Goal: Task Accomplishment & Management: Manage account settings

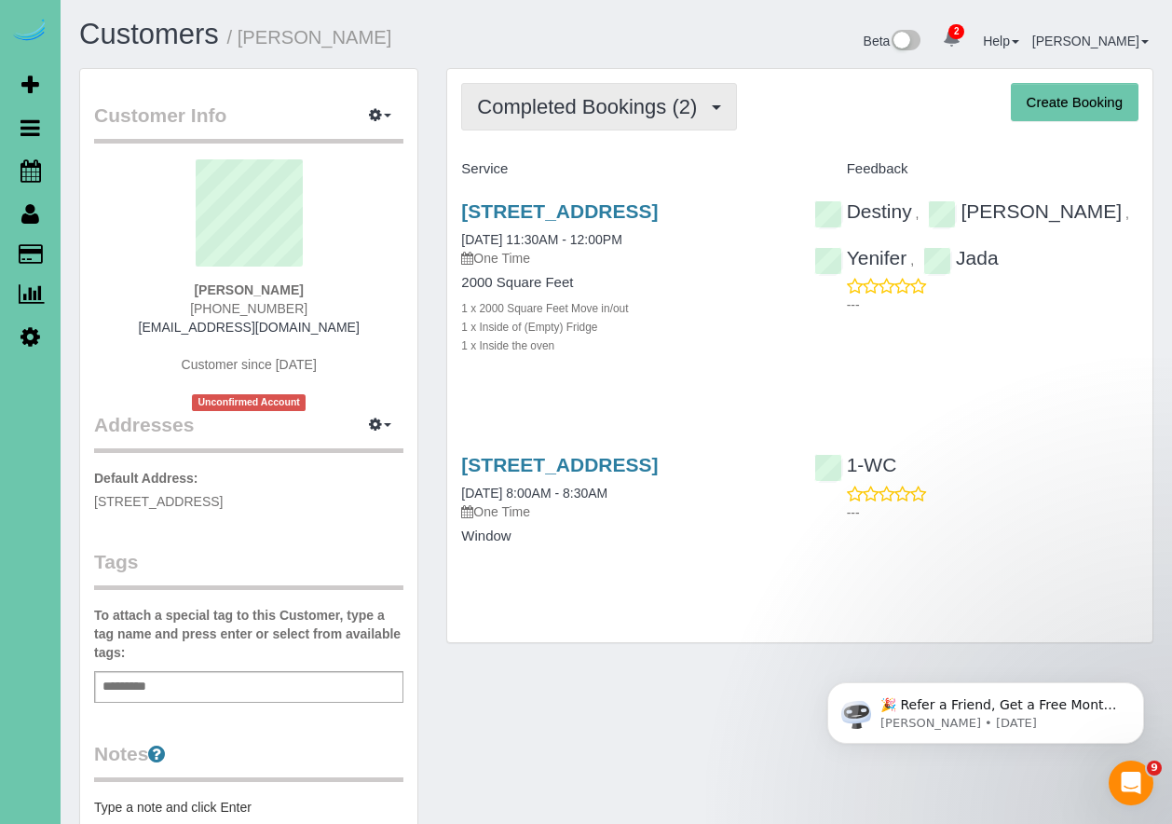
click at [565, 113] on span "Completed Bookings (2)" at bounding box center [591, 106] width 229 height 23
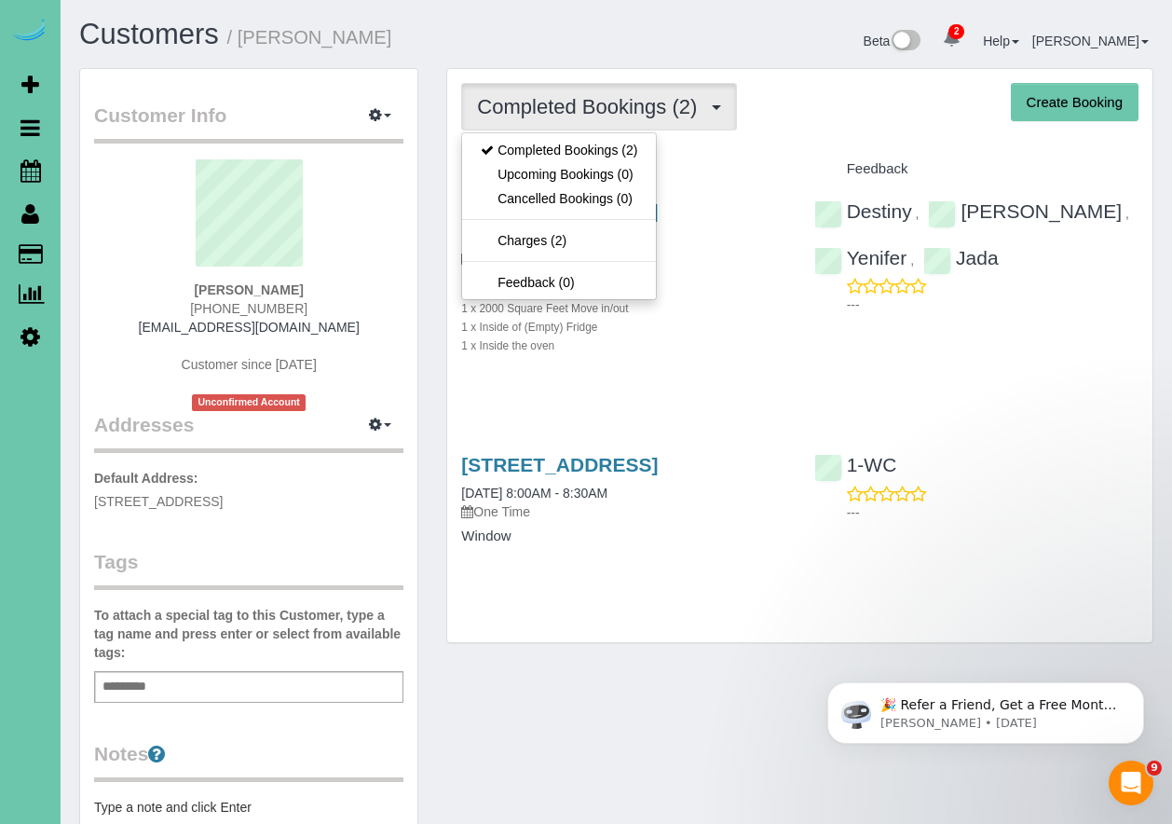
click at [711, 154] on div "Service" at bounding box center [623, 170] width 352 height 32
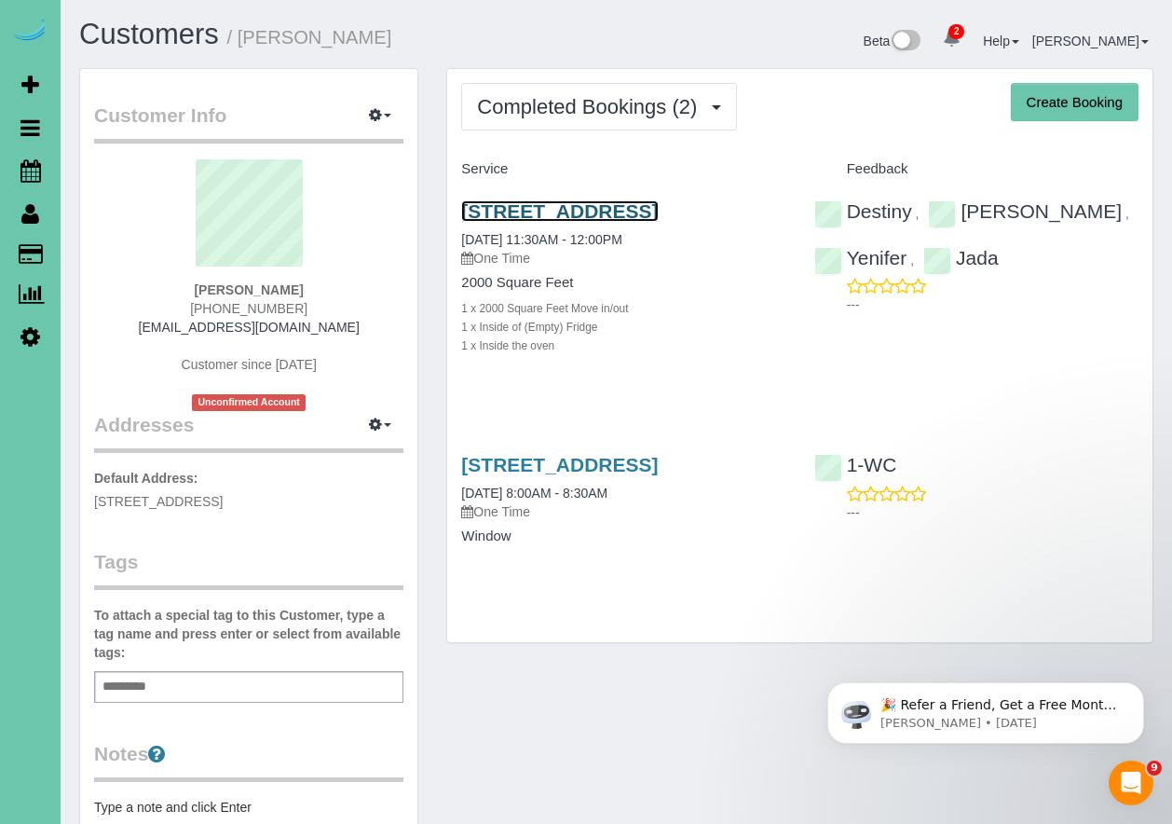
click at [555, 205] on link "15911 Valley St, Omaha, NE 68135" at bounding box center [559, 210] width 197 height 21
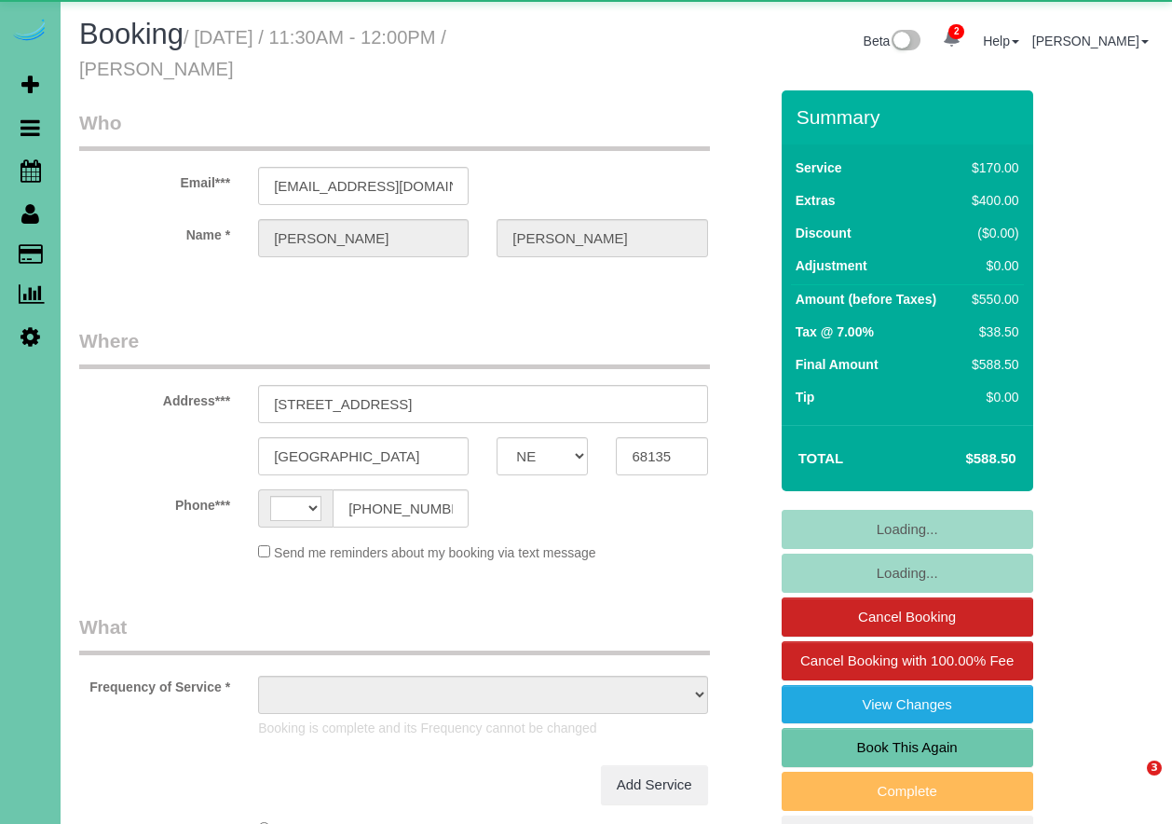
select select "NE"
select select "string:US"
select select "object:689"
select select "string:fspay-69d14e4e-e6dd-4222-9902-4699a290eef0"
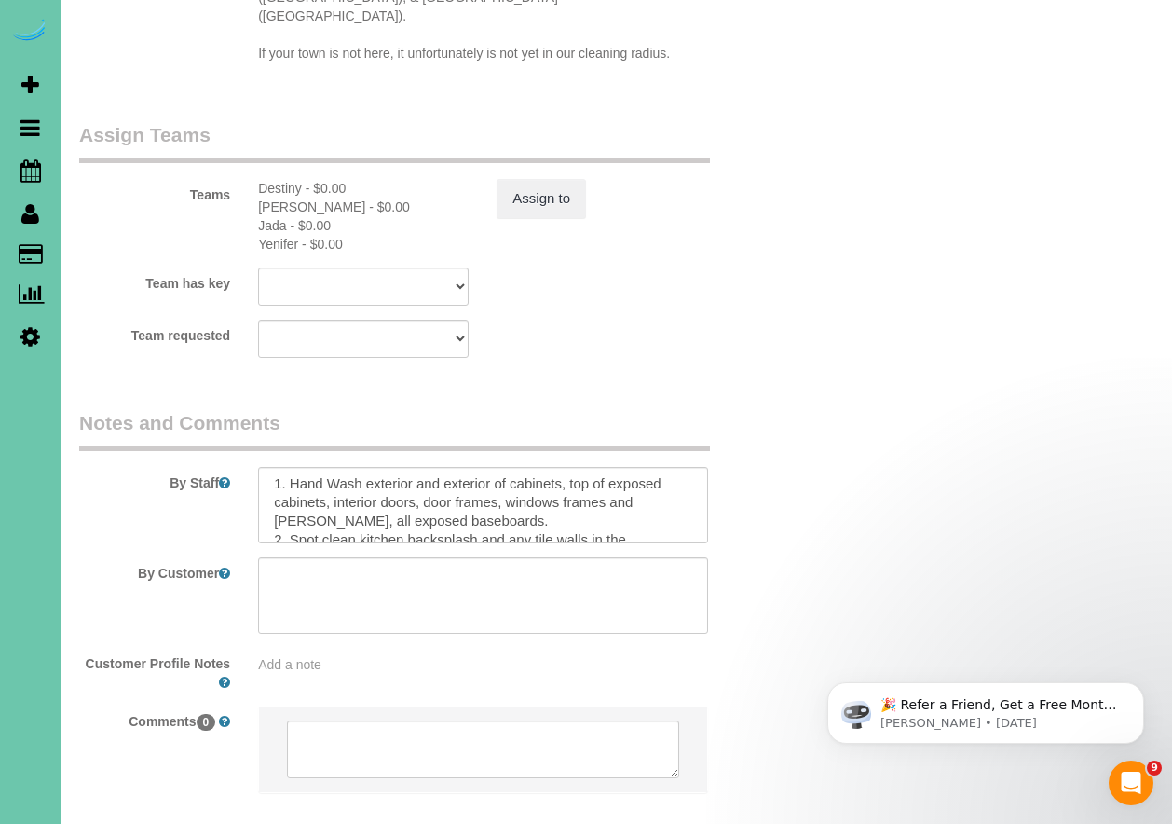
scroll to position [153, 0]
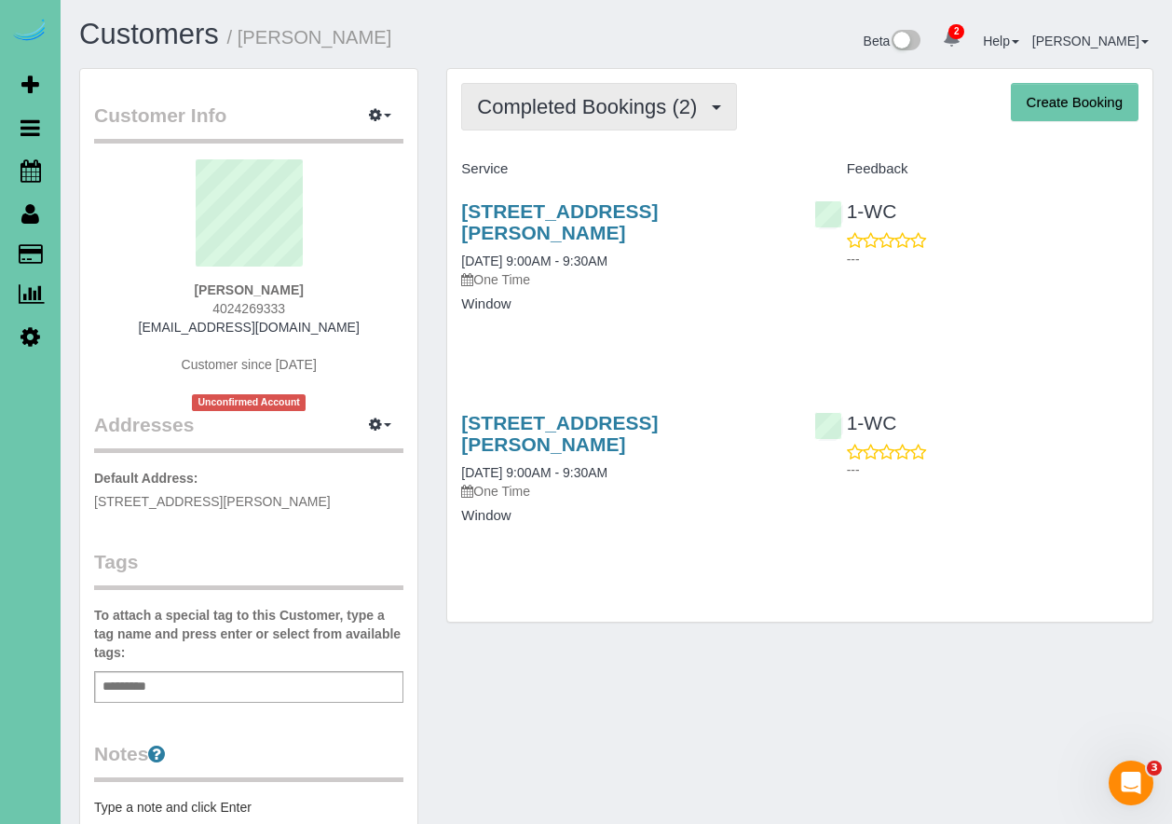
click at [614, 95] on span "Completed Bookings (2)" at bounding box center [591, 106] width 229 height 23
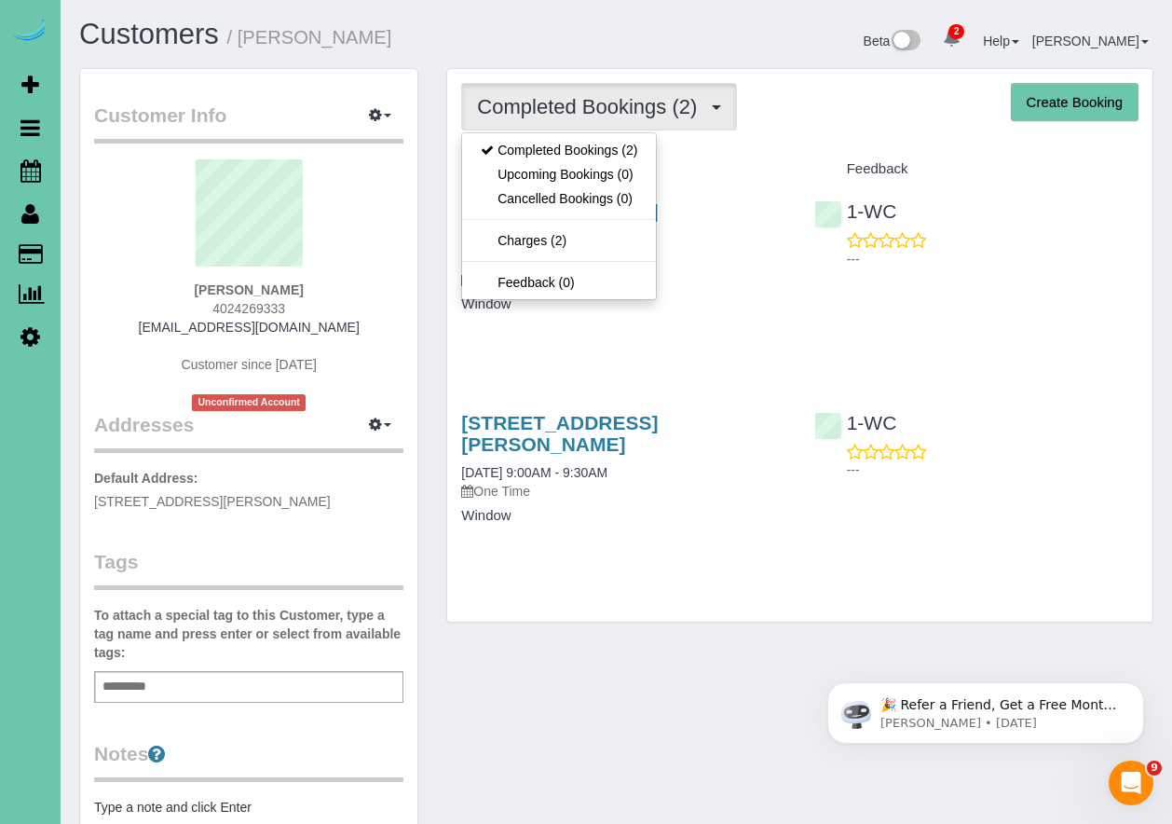
click at [901, 102] on div "Completed Bookings (2) Completed Bookings (2) Upcoming Bookings (0) Cancelled B…" at bounding box center [799, 107] width 677 height 48
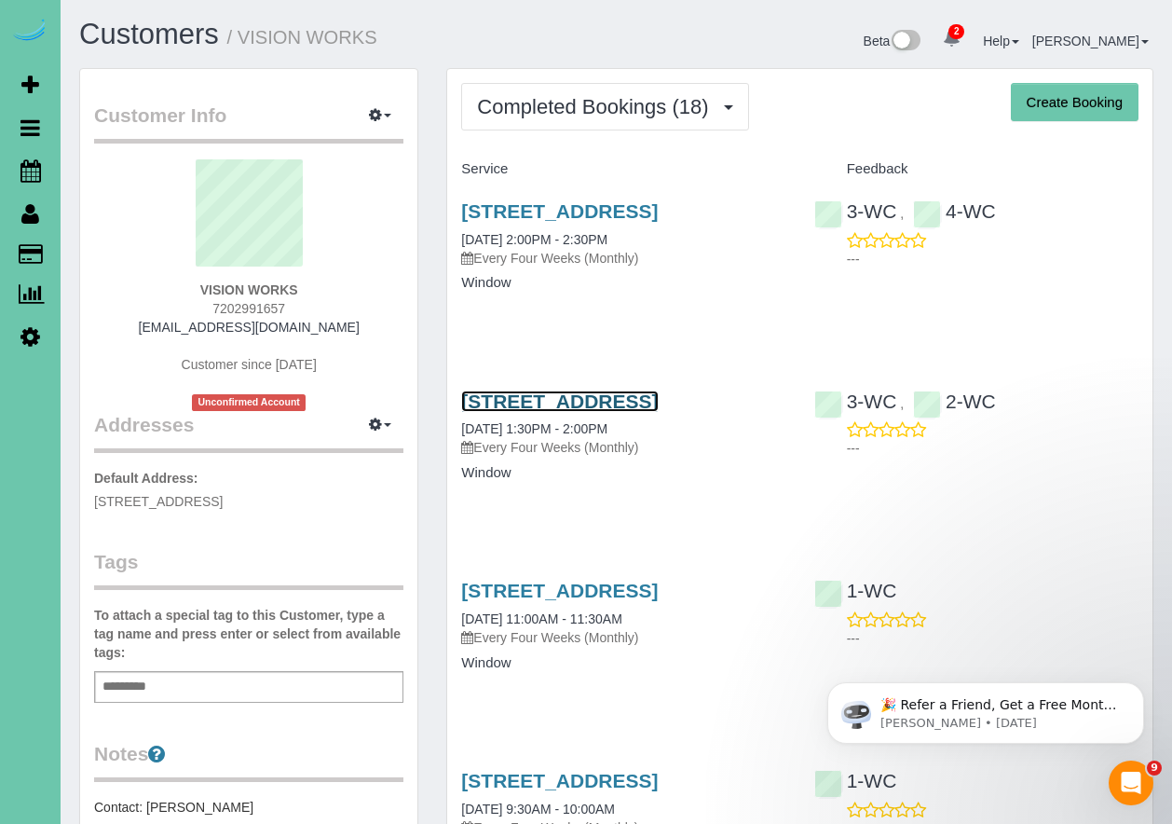
click at [569, 412] on link "7505 Towne Center Parkway, Papillion, NE 68046" at bounding box center [559, 400] width 197 height 21
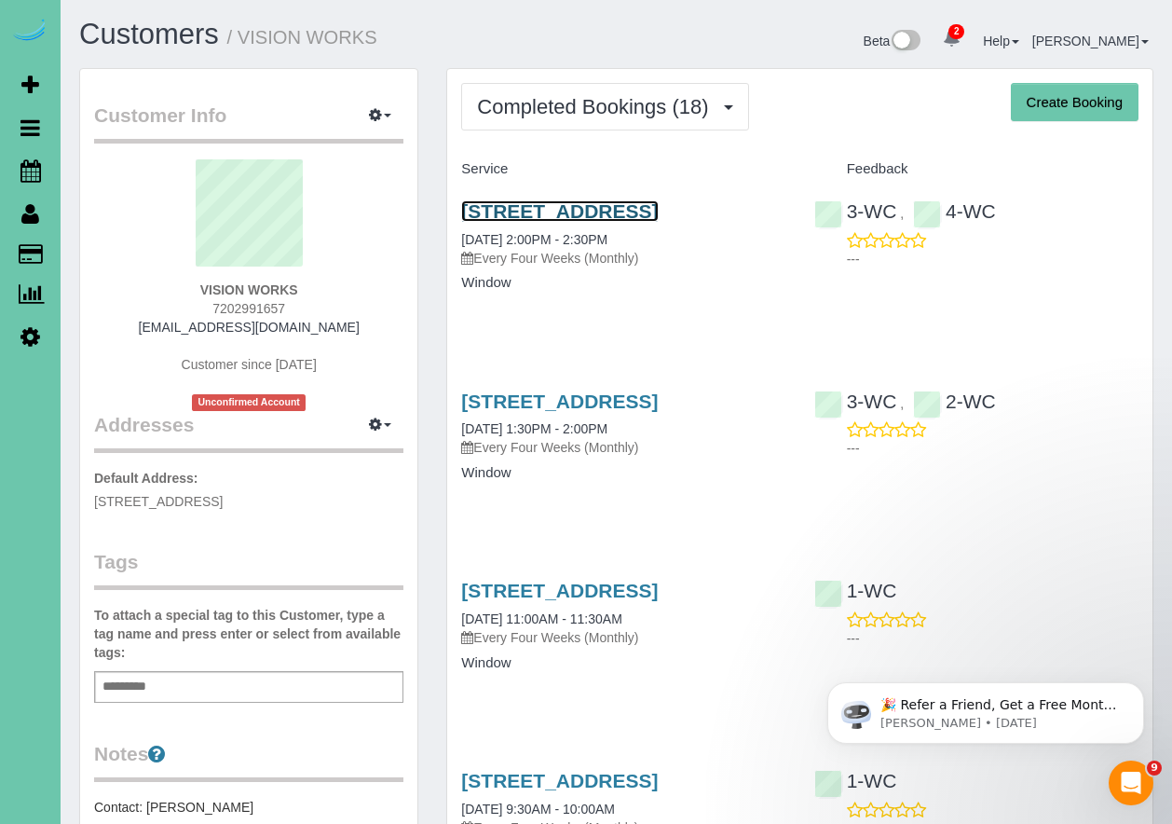
click at [639, 219] on link "7505 Towne Center Parkway, Papillion, NE 68046" at bounding box center [559, 210] width 197 height 21
click at [529, 222] on link "7505 Towne Center Parkway, Papillion, NE 68046" at bounding box center [559, 210] width 197 height 21
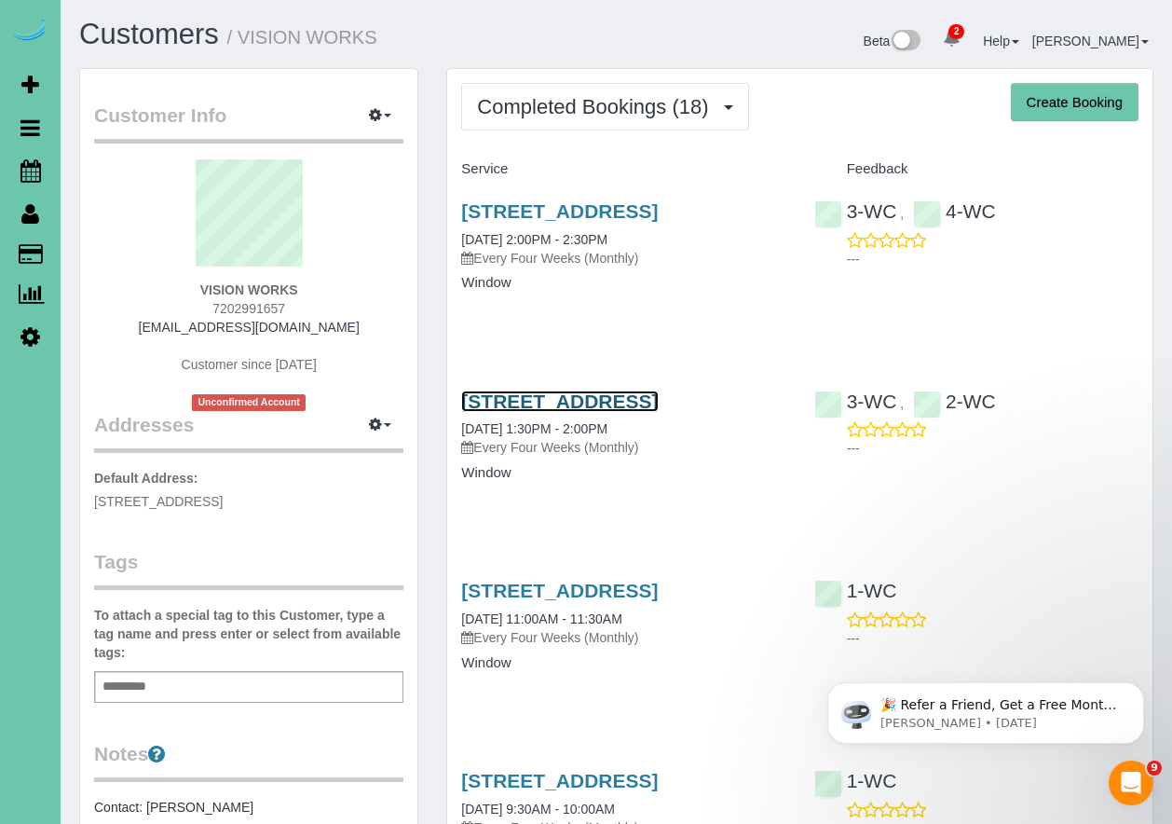
click at [559, 412] on link "7505 Towne Center Parkway, Papillion, NE 68046" at bounding box center [559, 400] width 197 height 21
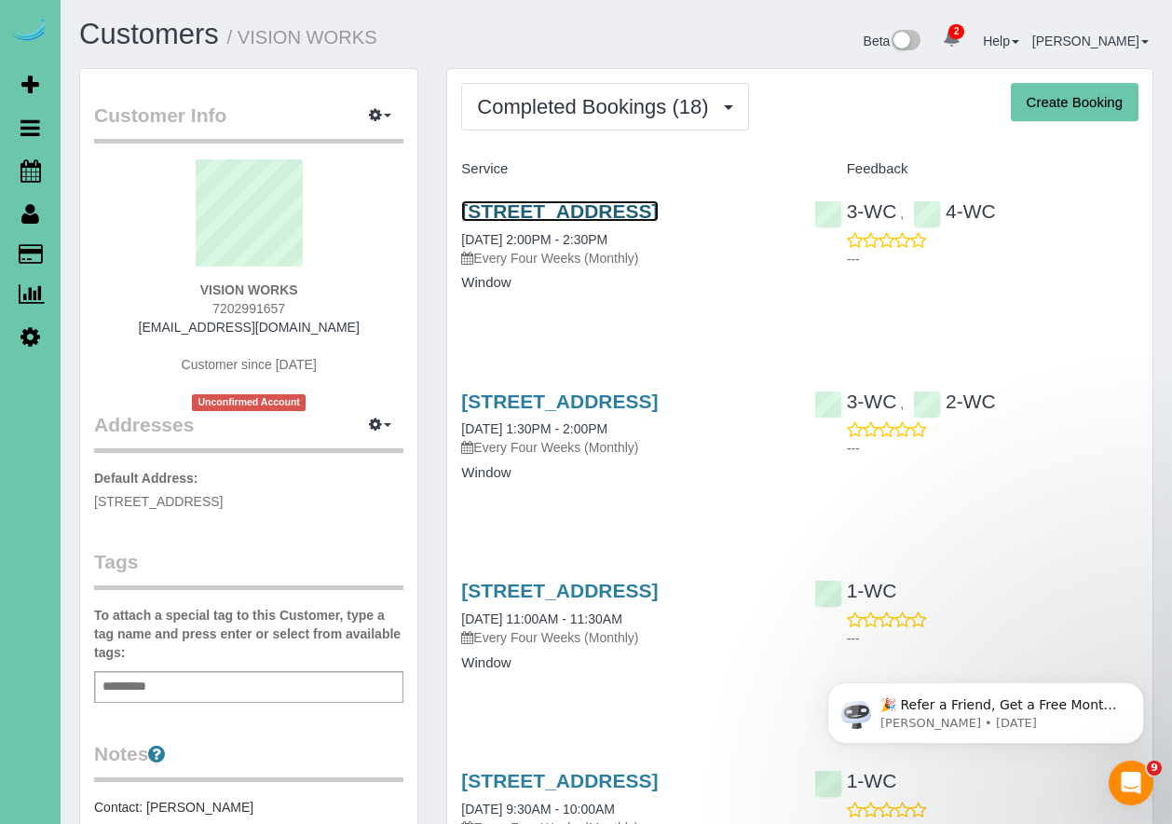
click at [573, 222] on link "7505 Towne Center Parkway, Papillion, NE 68046" at bounding box center [559, 210] width 197 height 21
click at [0, 0] on body "2 Beta Your Notifications You have 0 alerts × You have 1 to charge for 08/20/20…" at bounding box center [586, 412] width 1172 height 824
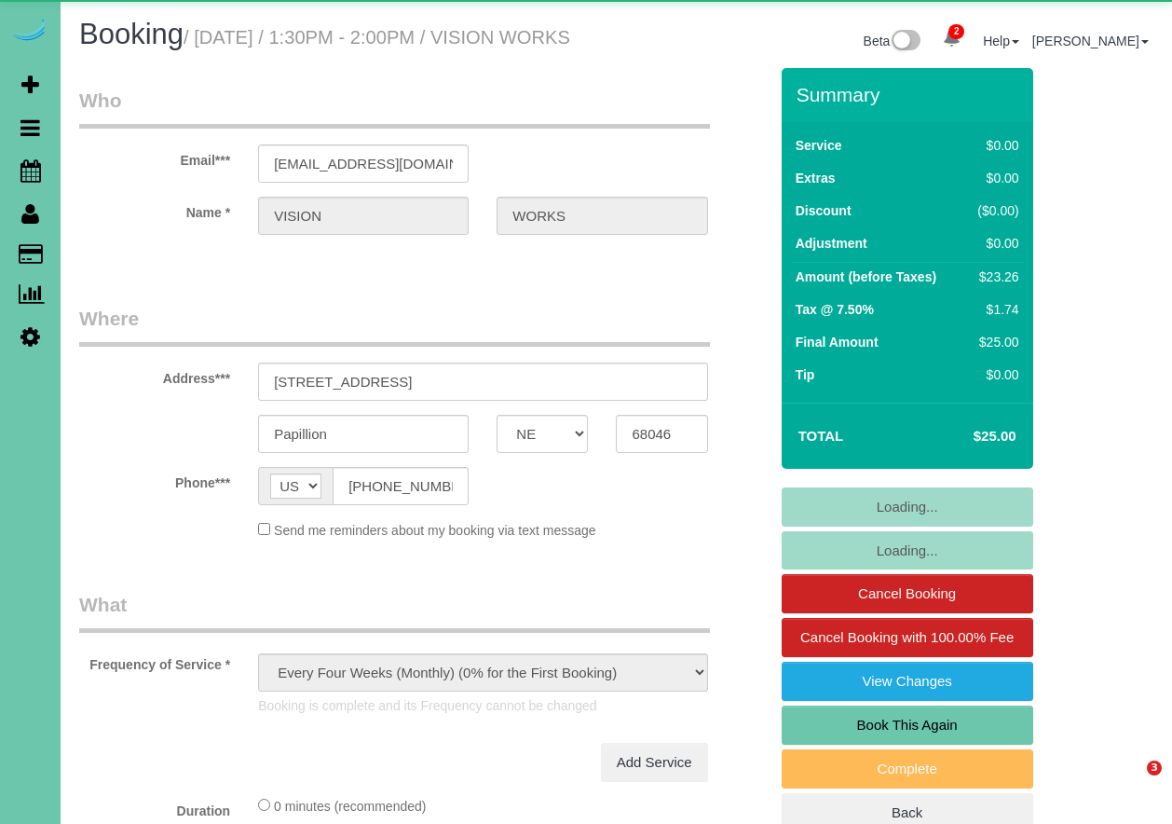
select select "NE"
select select "object:638"
select select "NE"
select select "string:[GEOGRAPHIC_DATA]"
select select "object:669"
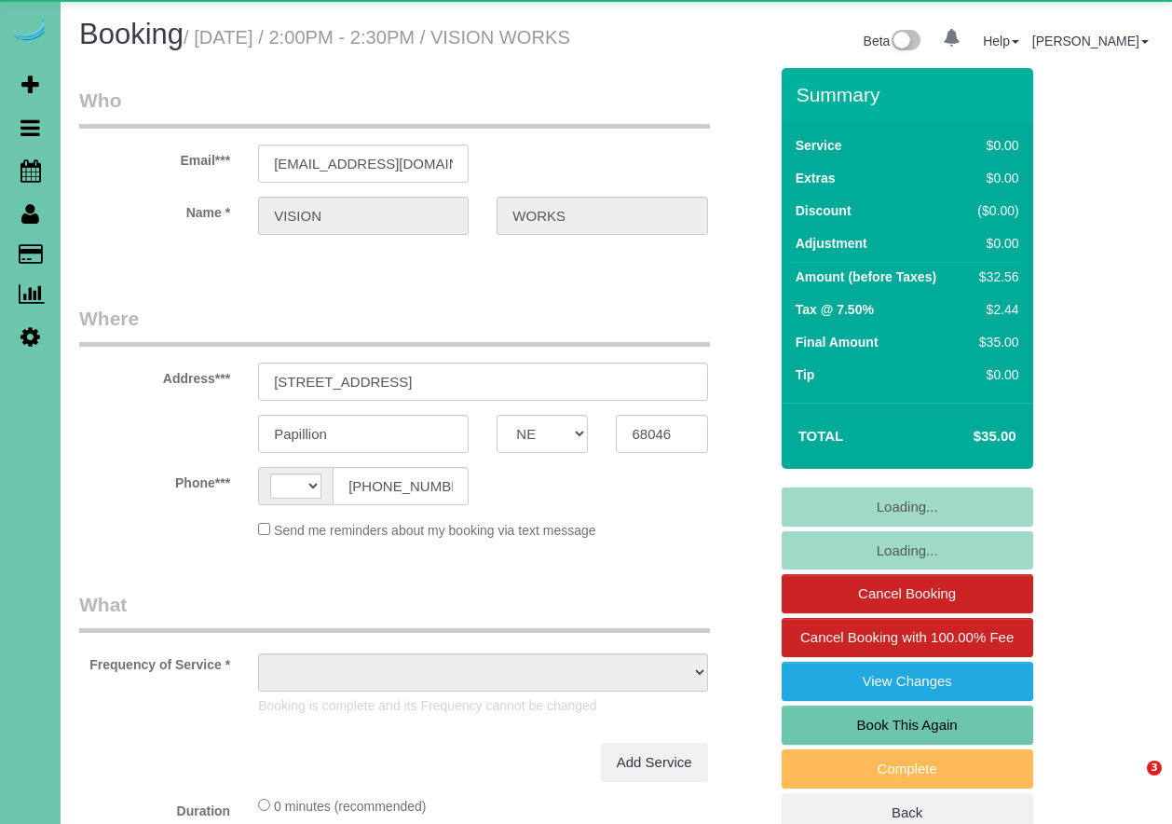
select select "NE"
select select "string:[GEOGRAPHIC_DATA]"
select select "object:923"
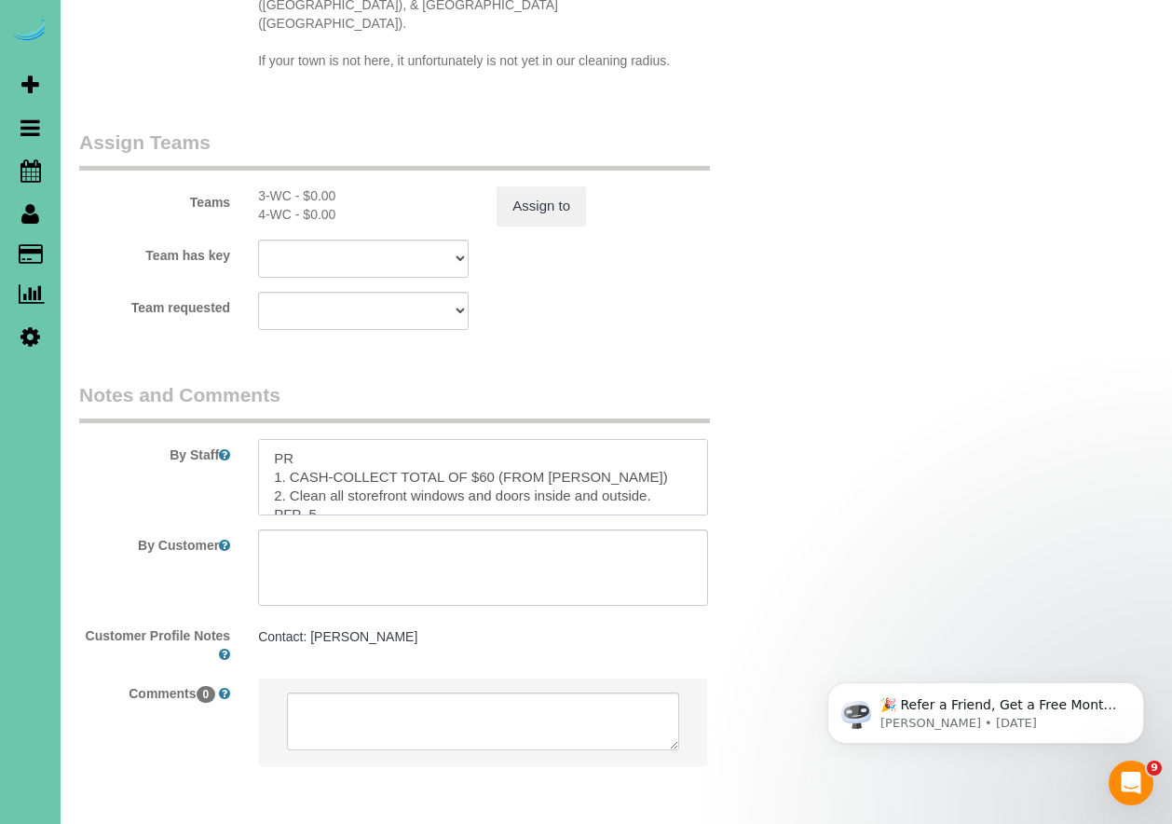
click at [668, 439] on textarea at bounding box center [482, 477] width 449 height 76
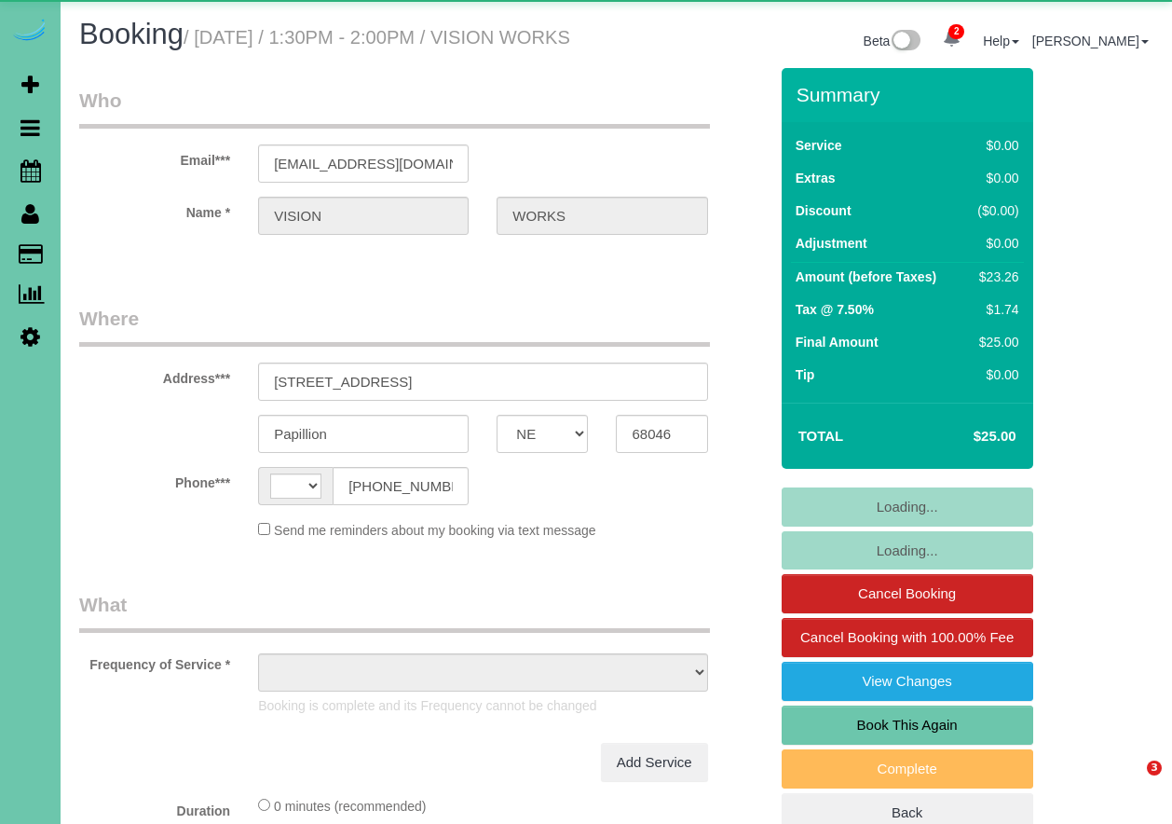
select select "NE"
select select "string:US"
select select "object:653"
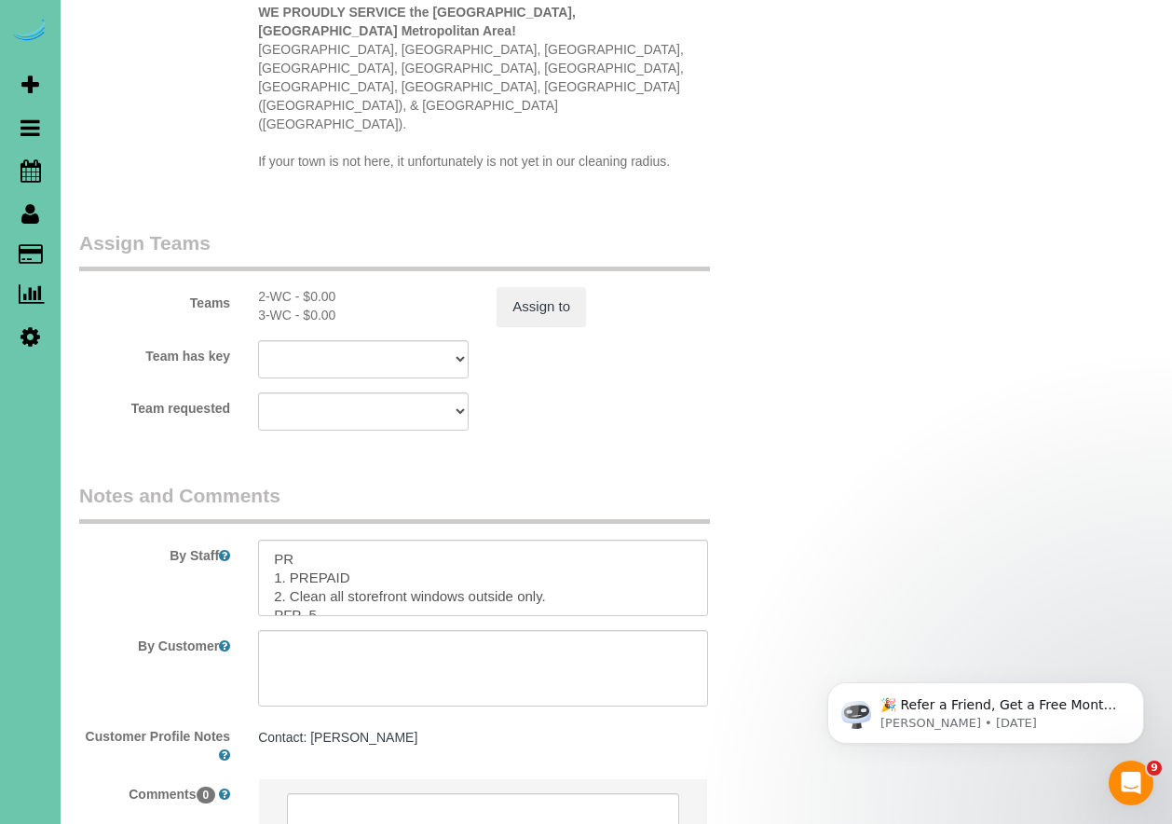
scroll to position [1962, 0]
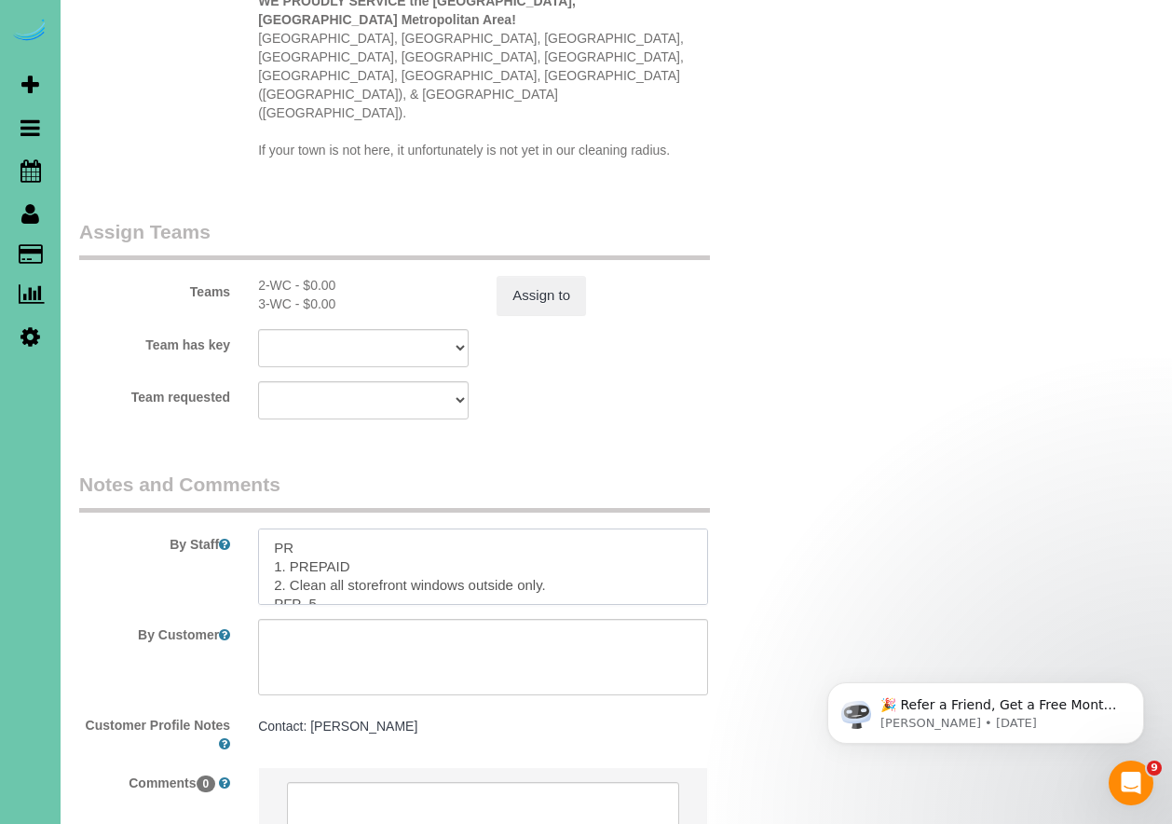
click at [621, 528] on textarea at bounding box center [482, 566] width 449 height 76
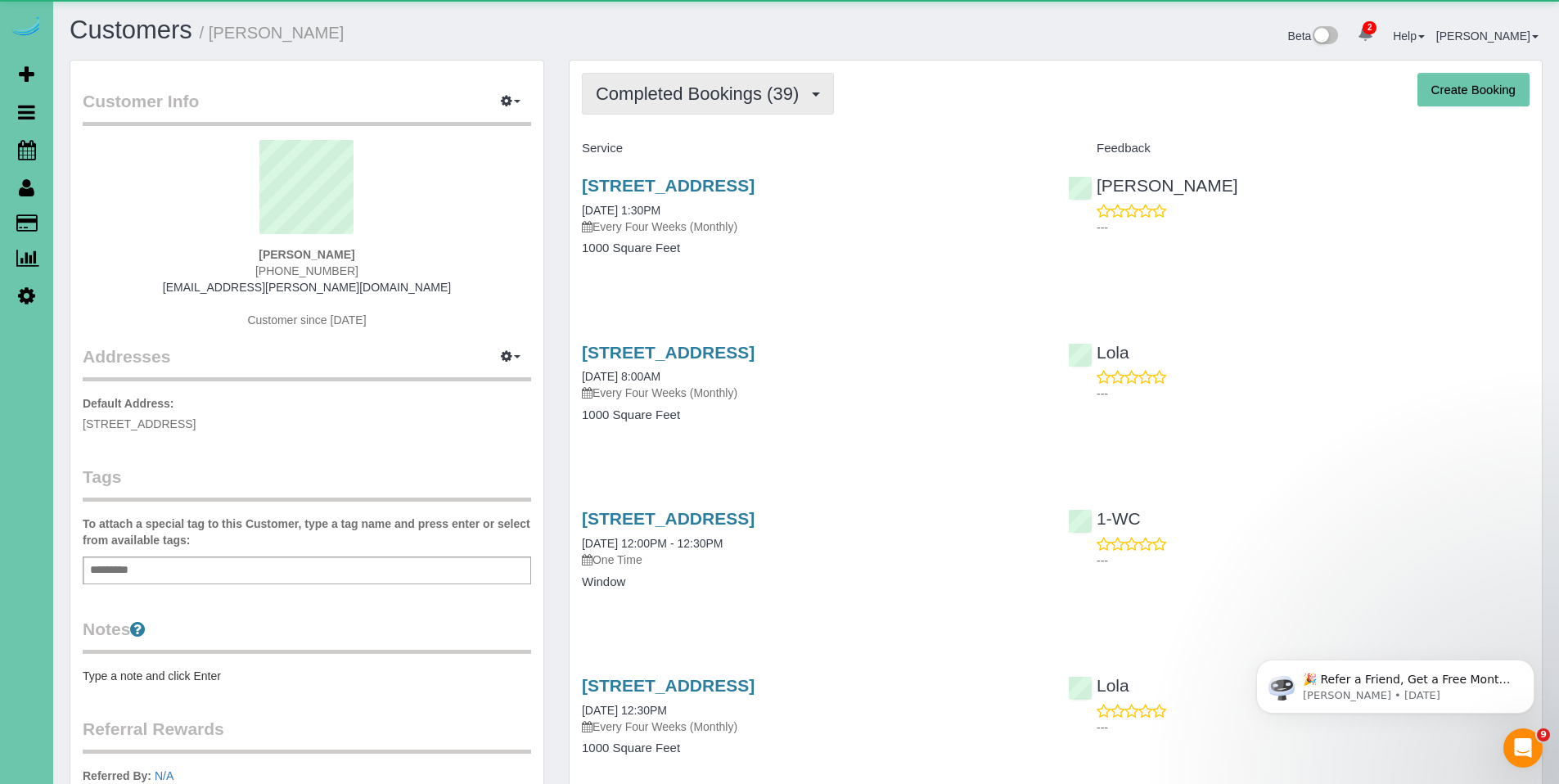
click at [719, 95] on span "Completed Bookings (39)" at bounding box center [701, 93] width 211 height 20
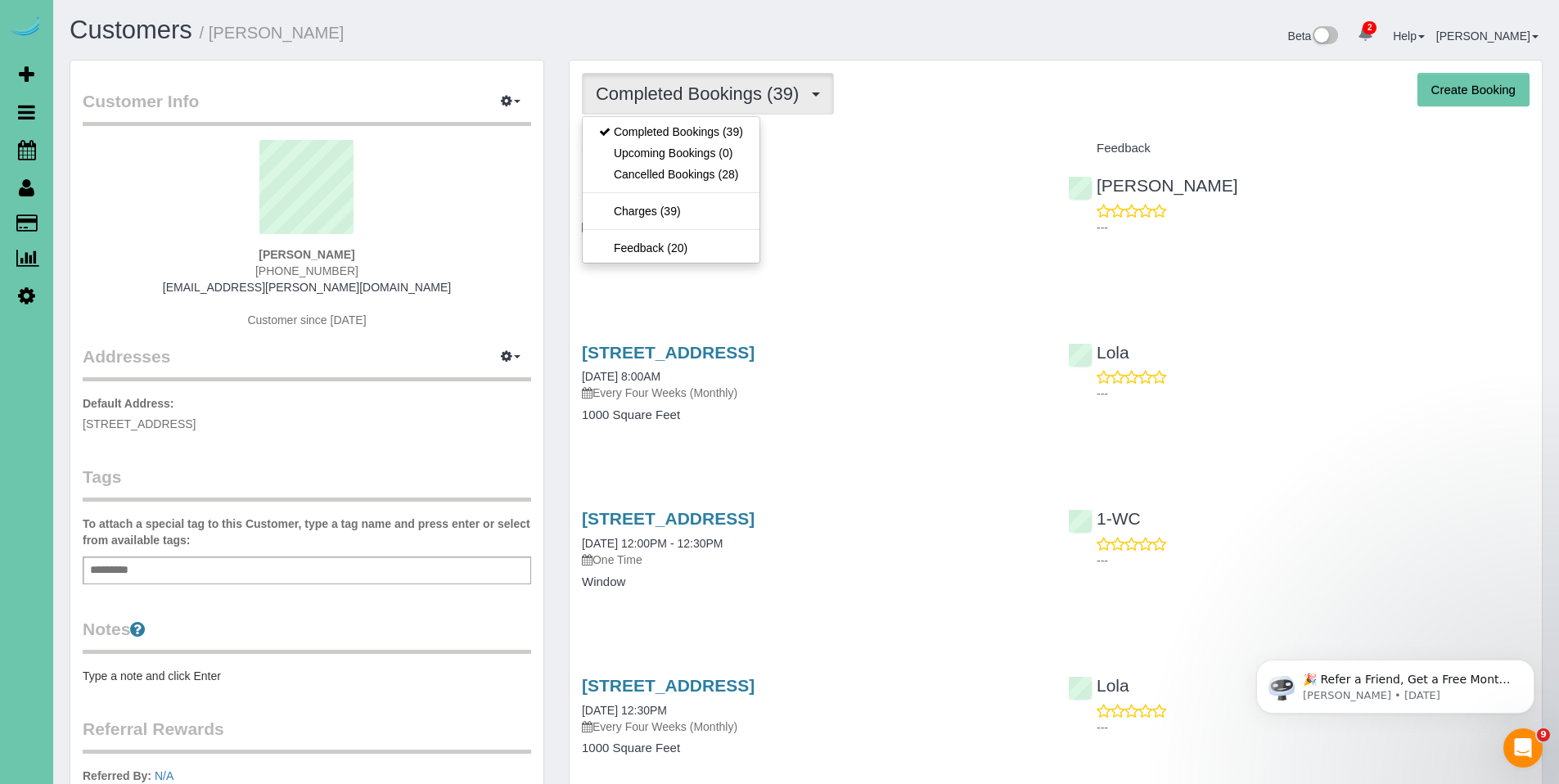
click at [914, 99] on div "Completed Bookings (39) Completed Bookings (39) Upcoming Bookings (0) Cancelled…" at bounding box center [1055, 94] width 948 height 42
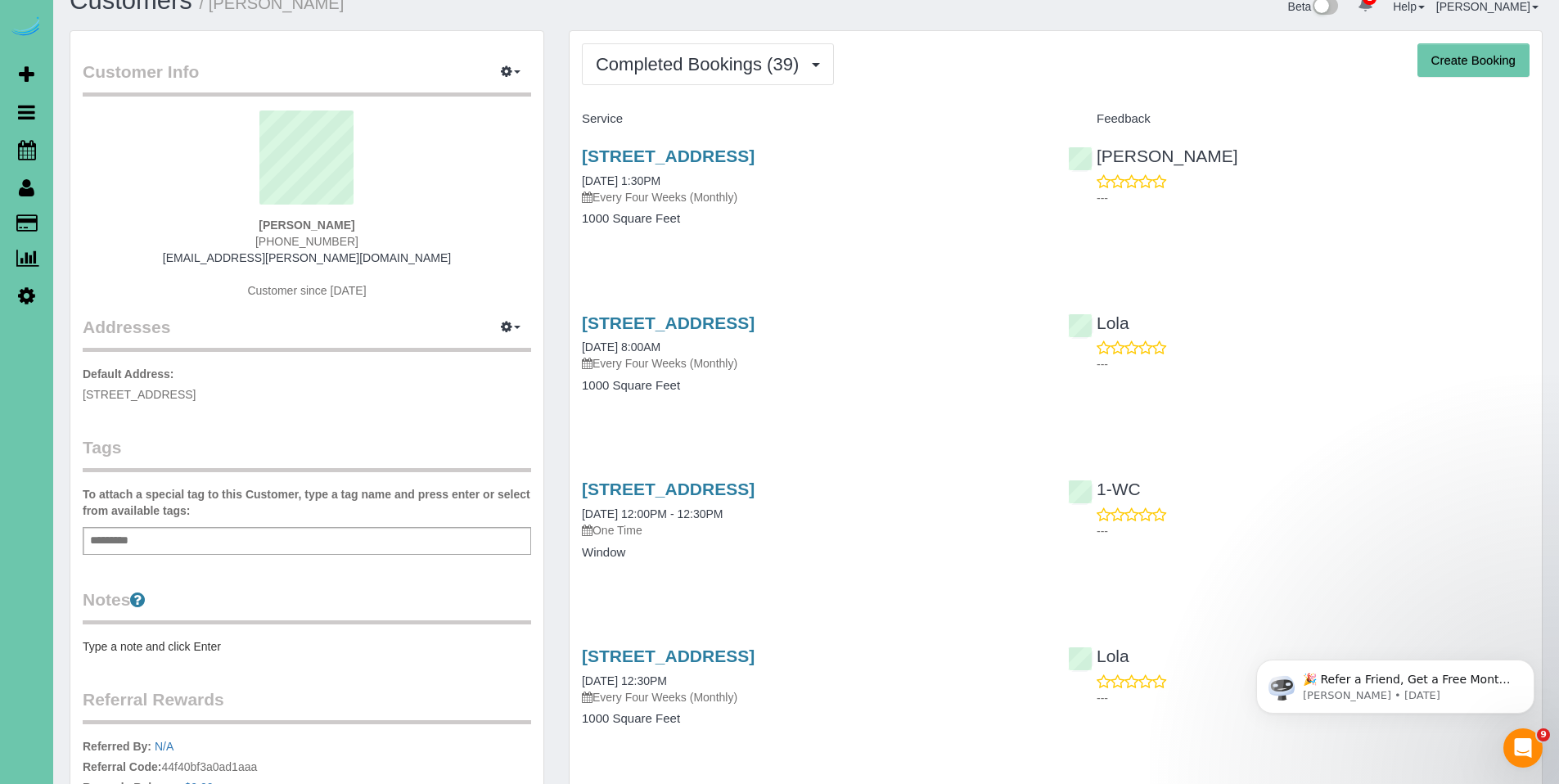
scroll to position [29, 0]
click at [671, 162] on link "1301 W 6th Street; Apt #3102, Papillion, NE 68046" at bounding box center [668, 156] width 173 height 18
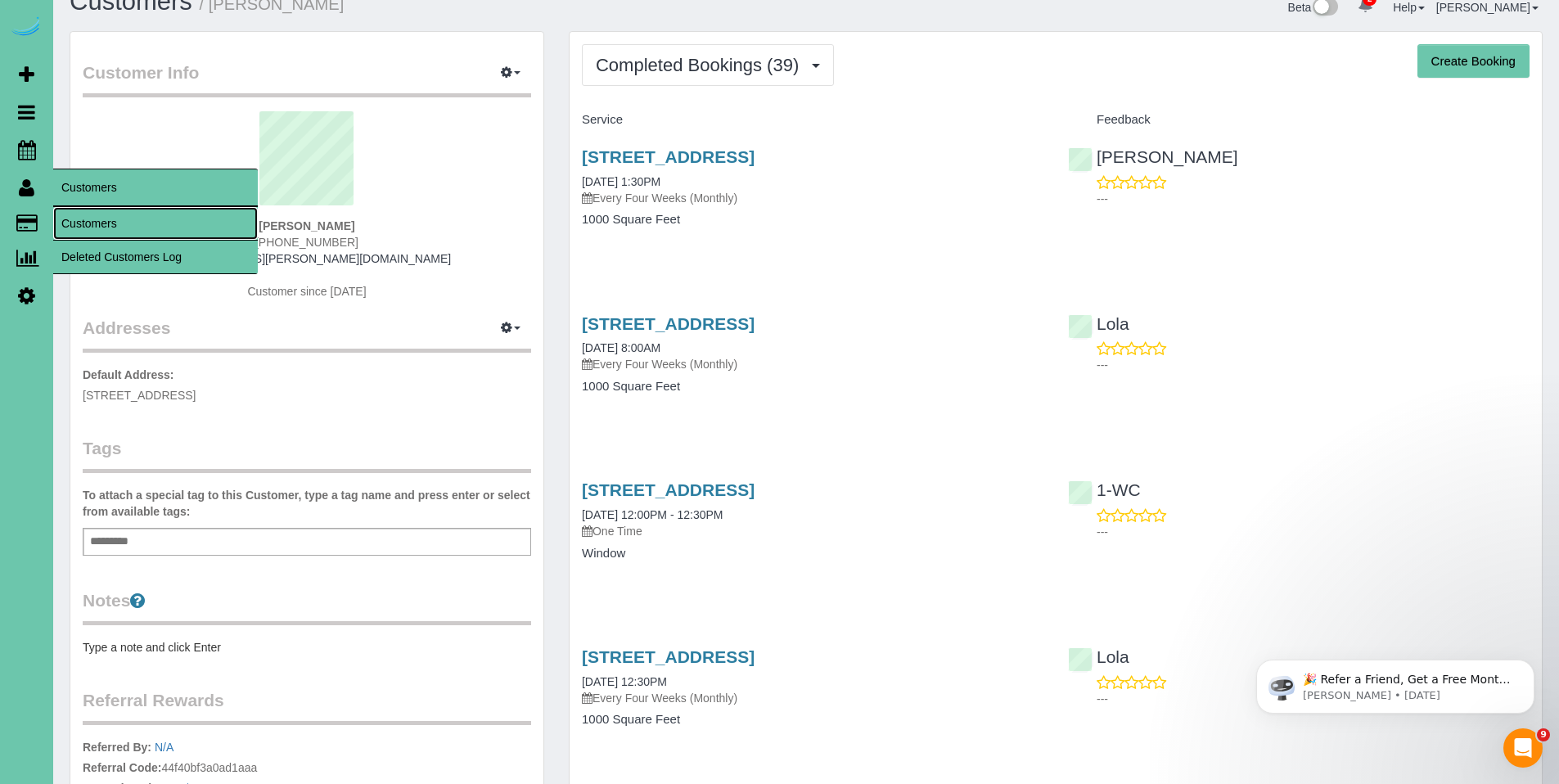
click at [86, 216] on link "Customers" at bounding box center [155, 223] width 205 height 32
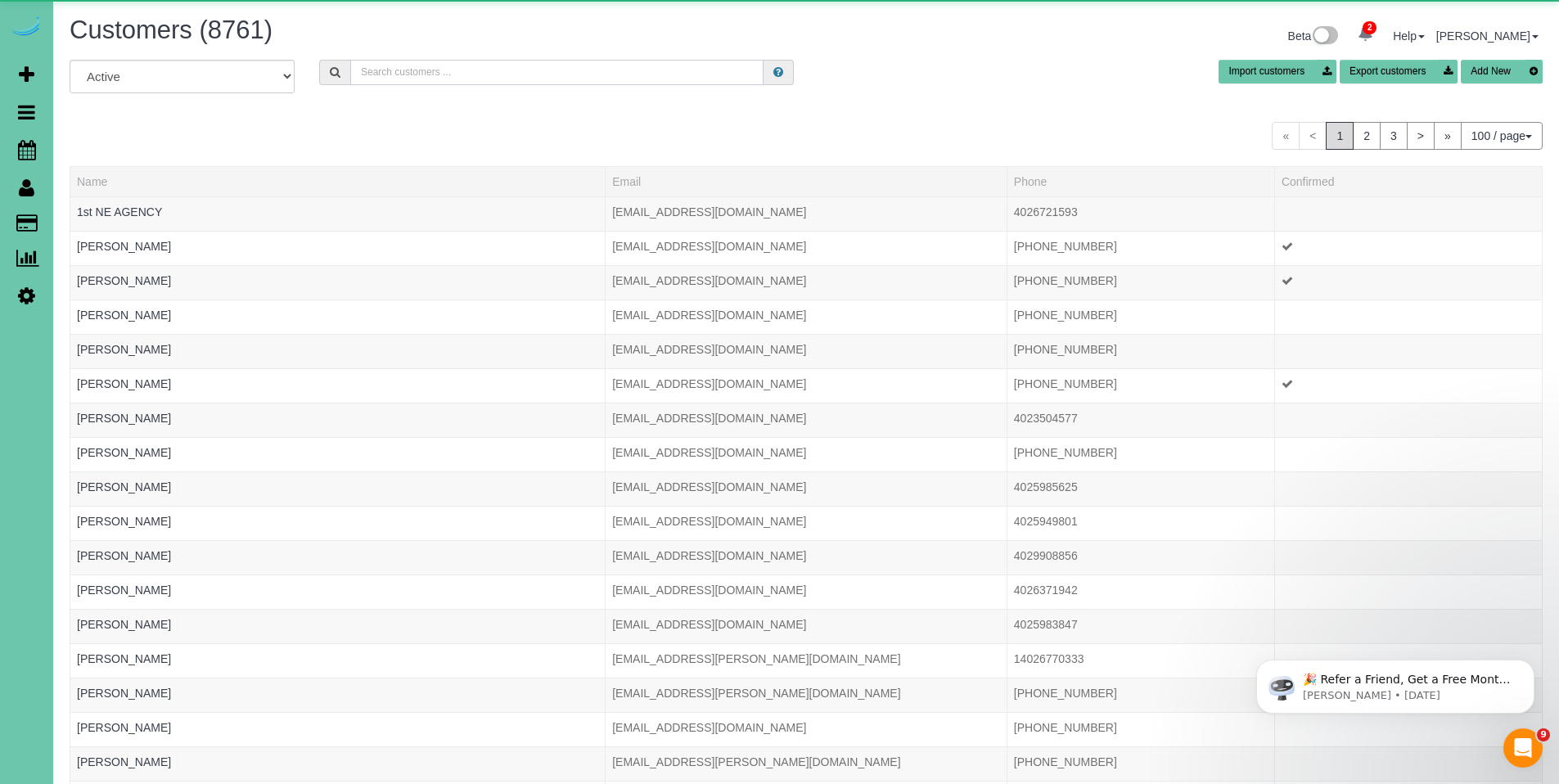
click at [473, 65] on input "text" at bounding box center [557, 72] width 414 height 25
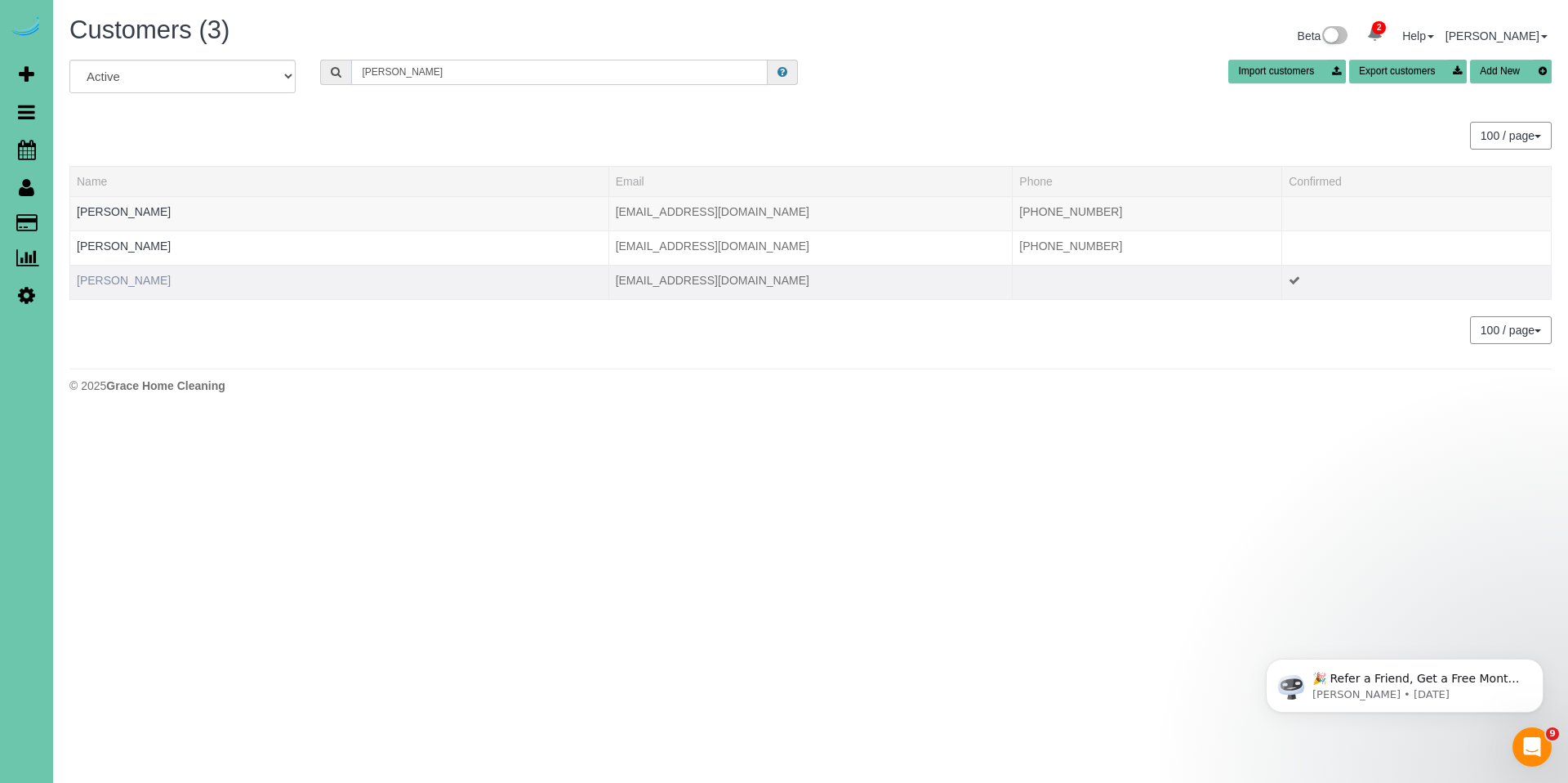
type input "kempf"
click at [120, 286] on link "Sara Kempf" at bounding box center [124, 280] width 94 height 13
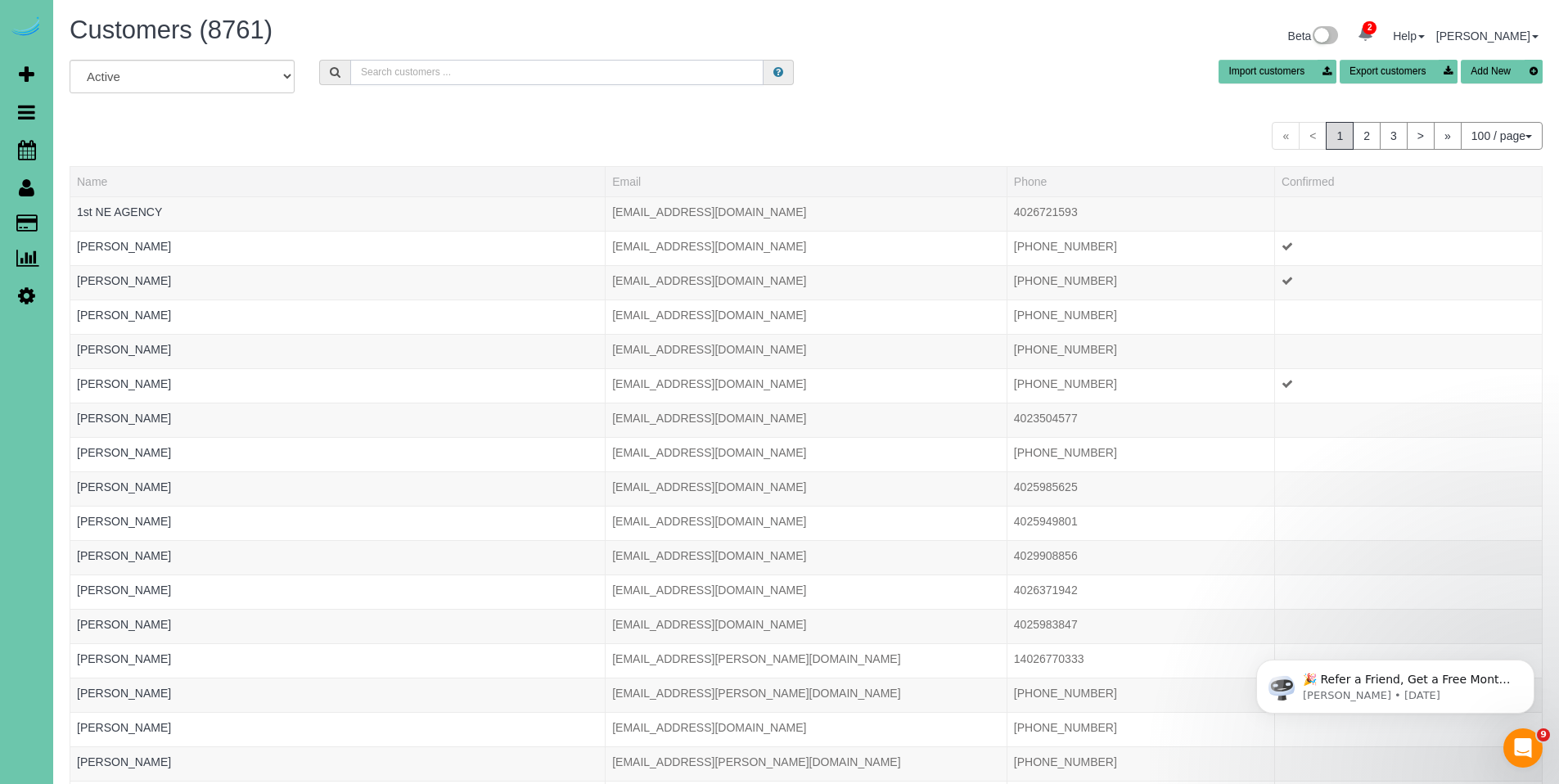
click at [437, 66] on input "text" at bounding box center [557, 72] width 414 height 25
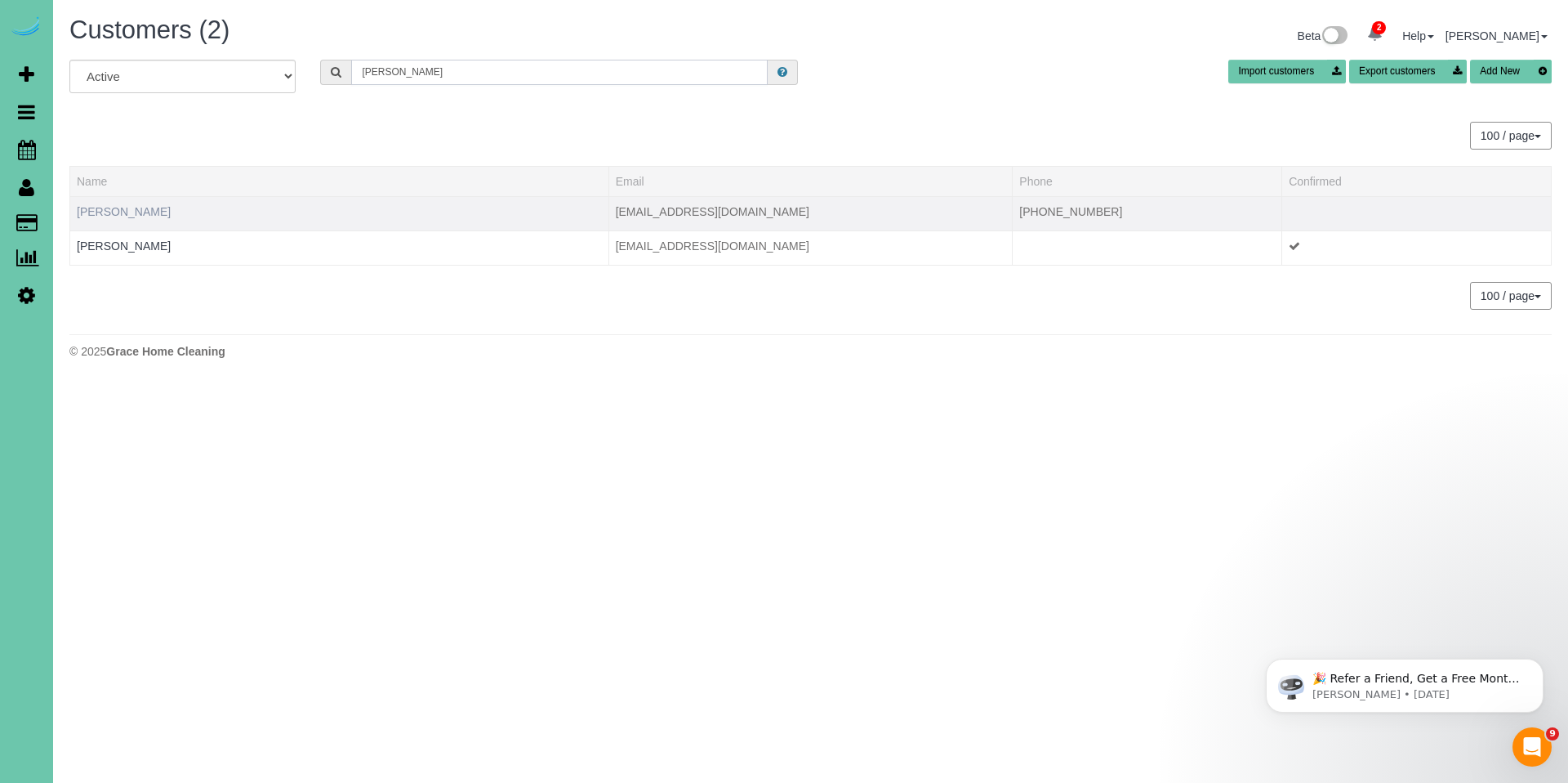
type input "sara k"
click at [107, 207] on link "Sara Kempf" at bounding box center [124, 211] width 94 height 13
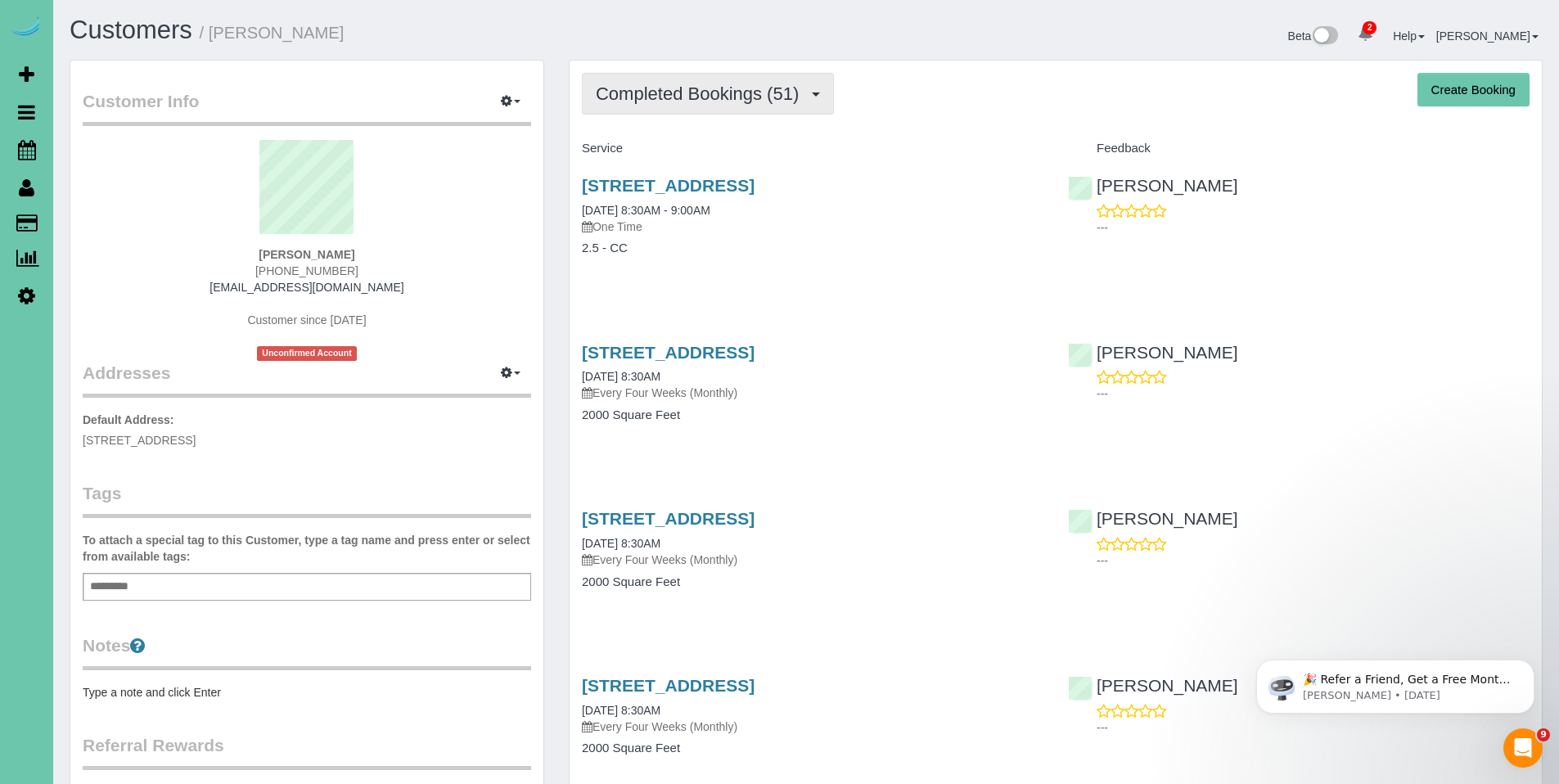
click at [702, 104] on button "Completed Bookings (51)" at bounding box center [707, 94] width 252 height 42
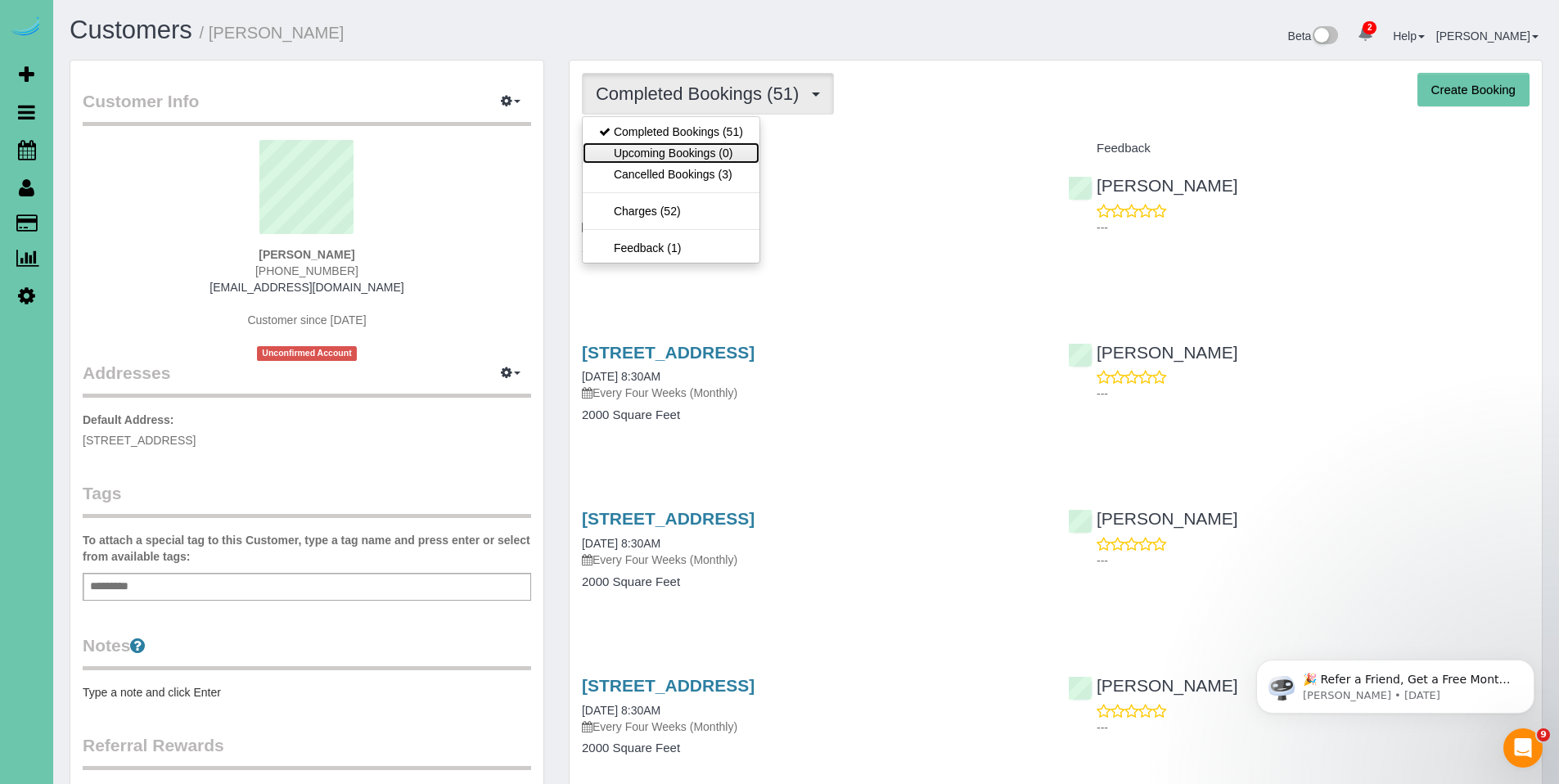
click at [676, 158] on link "Upcoming Bookings (0)" at bounding box center [670, 153] width 177 height 21
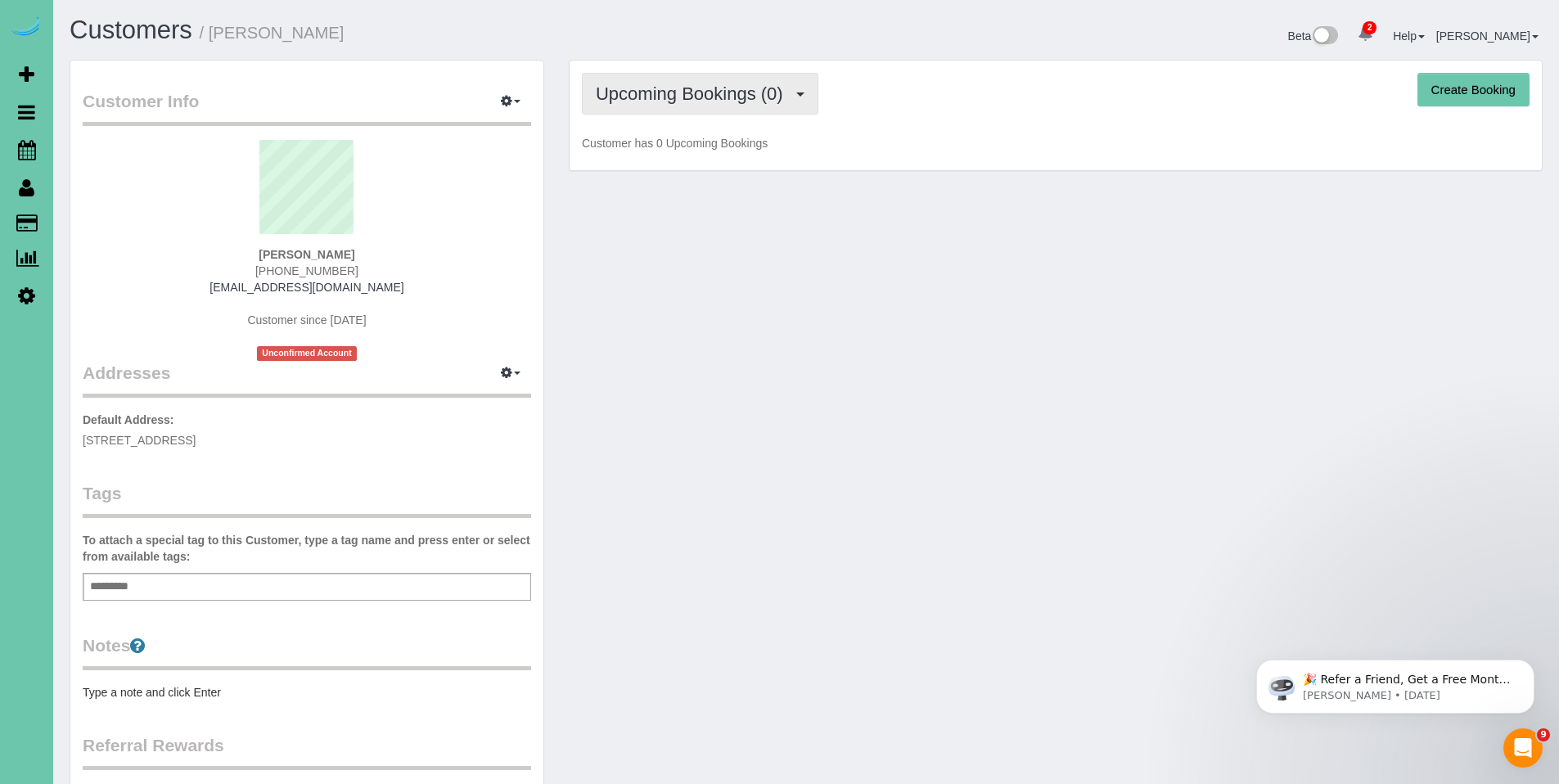
click at [704, 99] on span "Upcoming Bookings (0)" at bounding box center [693, 93] width 196 height 20
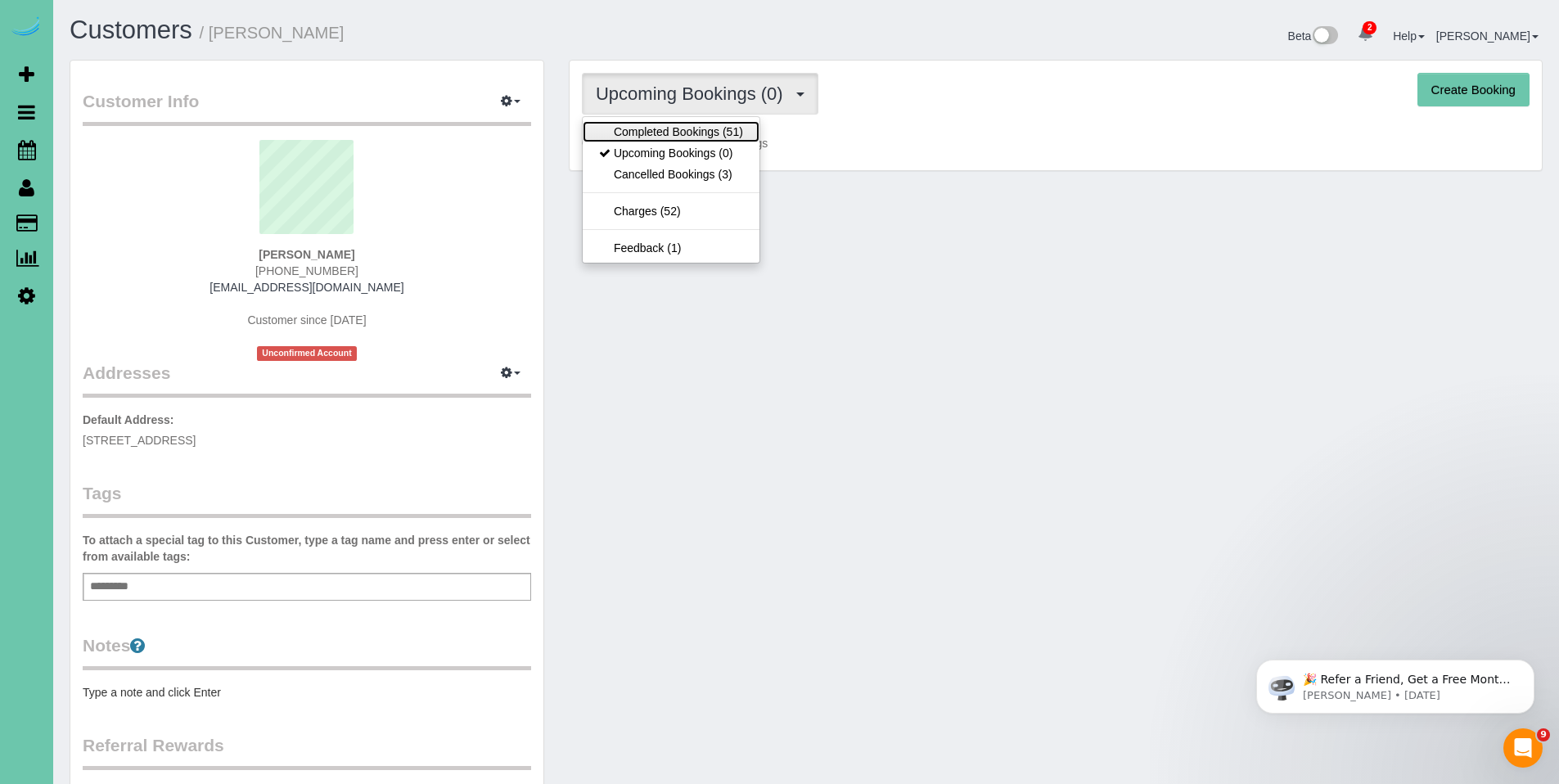
click at [692, 133] on link "Completed Bookings (51)" at bounding box center [670, 132] width 177 height 21
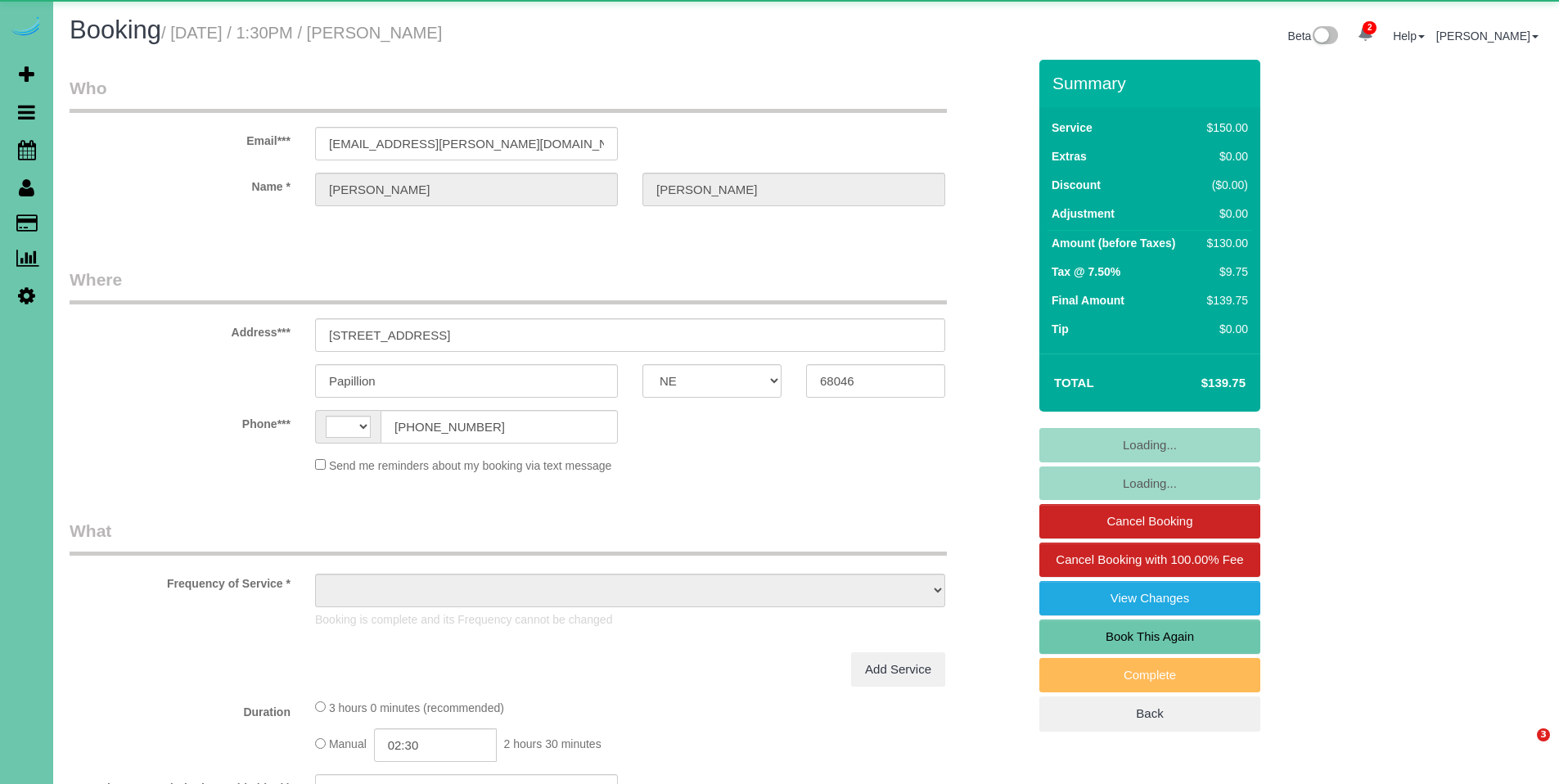
select select "NE"
select select "string:[GEOGRAPHIC_DATA]"
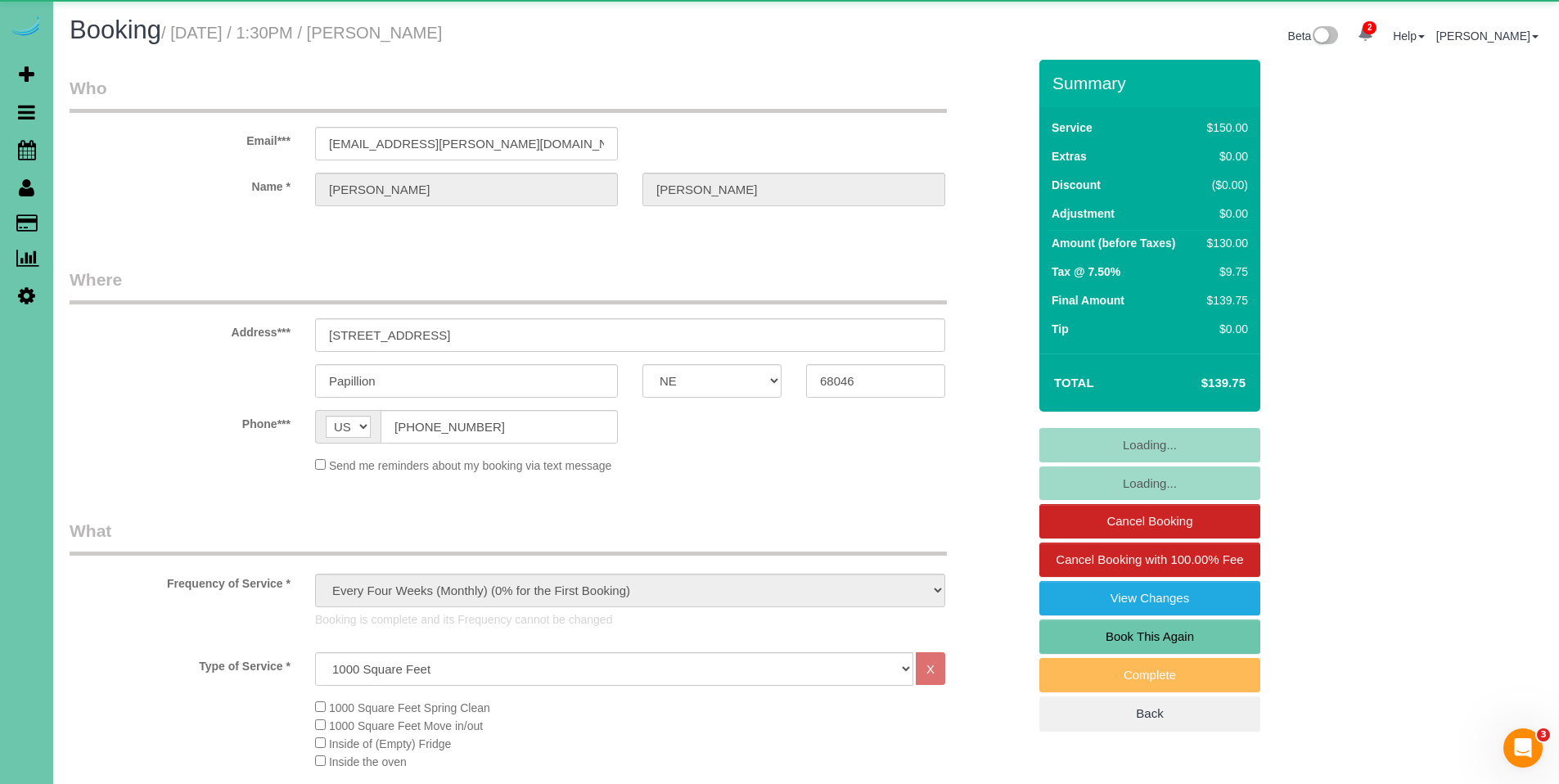
select select "object:677"
select select "string:fspay-3714f7fe-8dc5-48e2-81b7-566b9b635593"
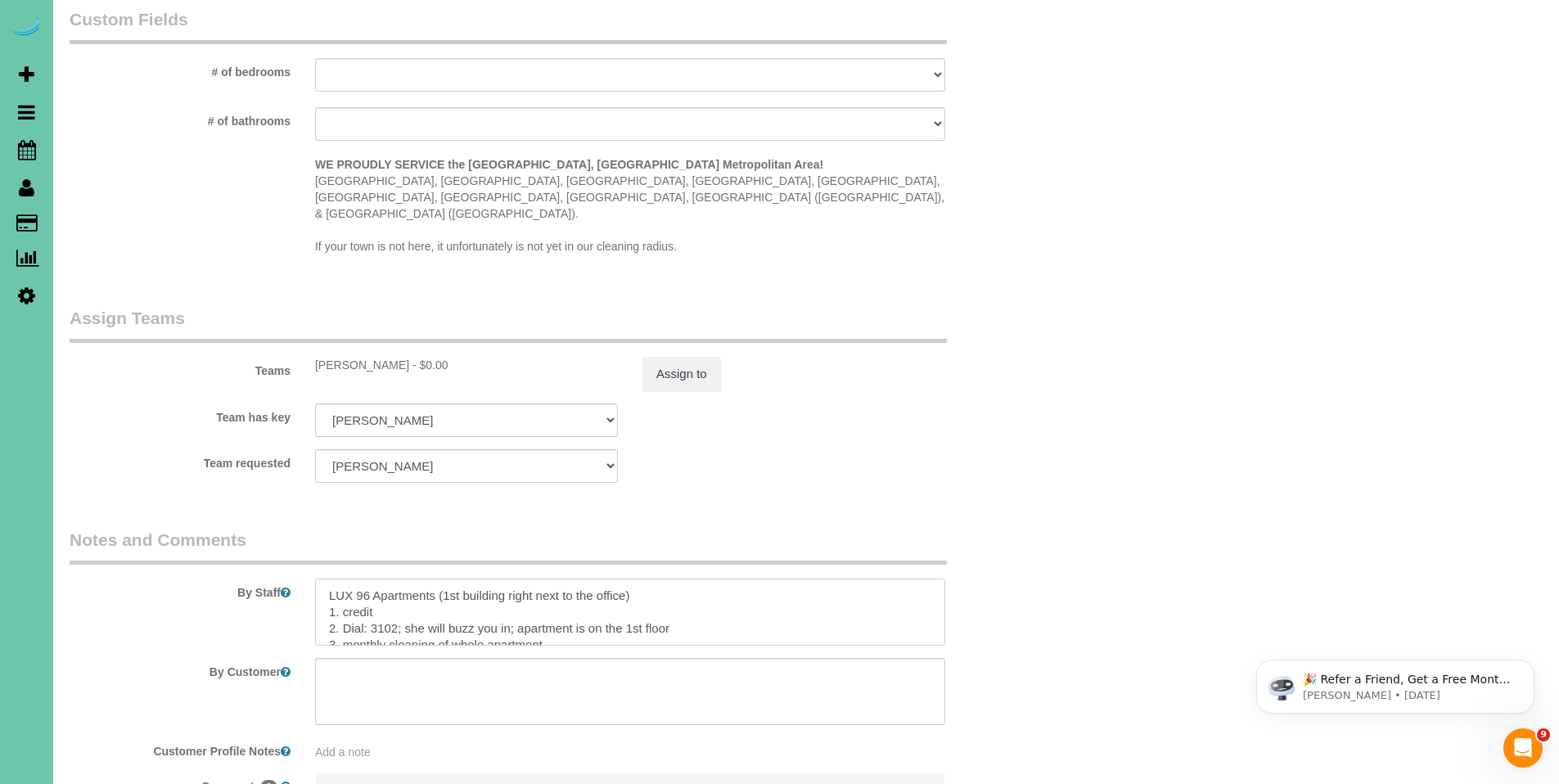
click at [830, 579] on textarea at bounding box center [630, 612] width 630 height 67
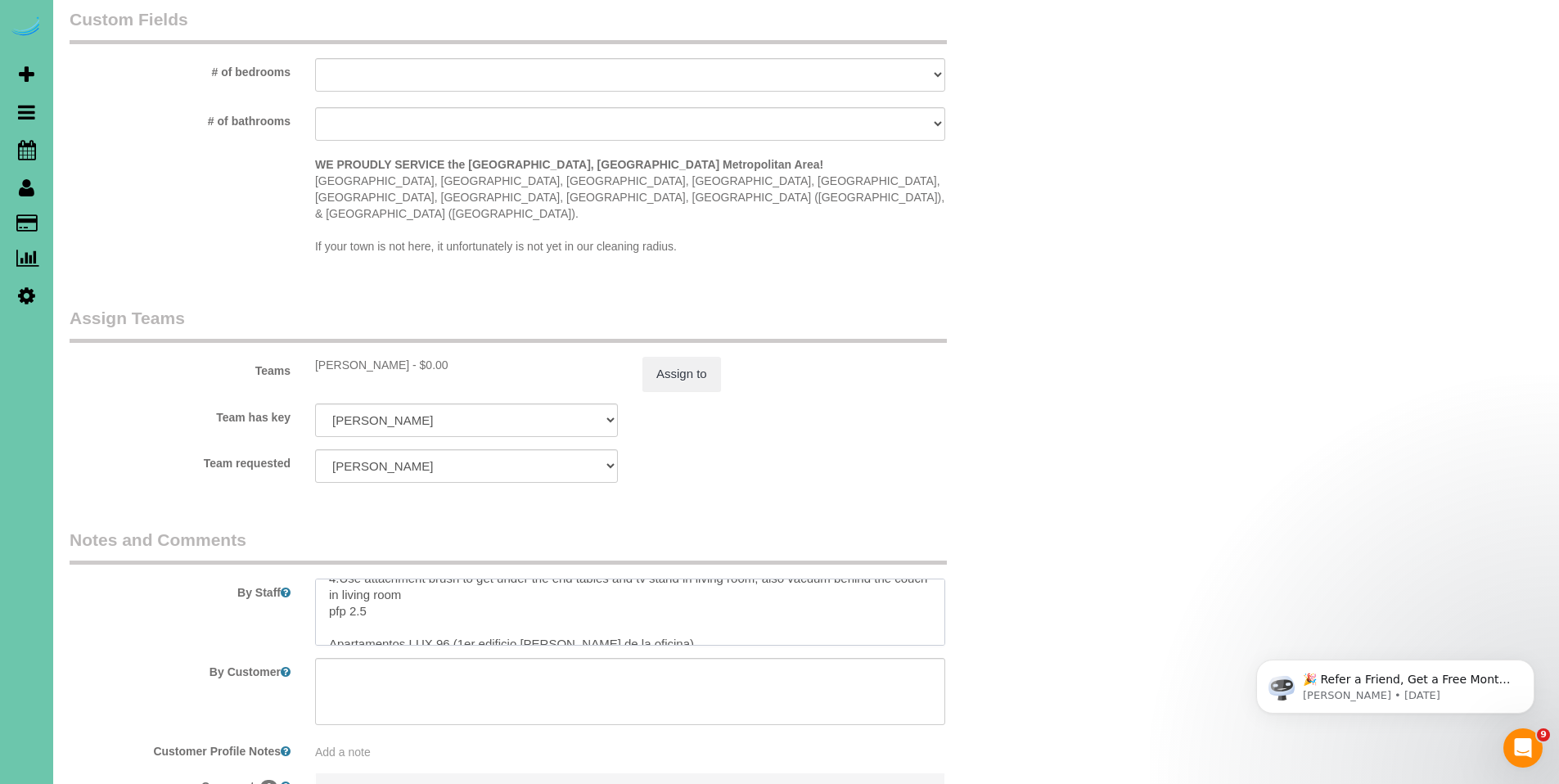
scroll to position [93, 0]
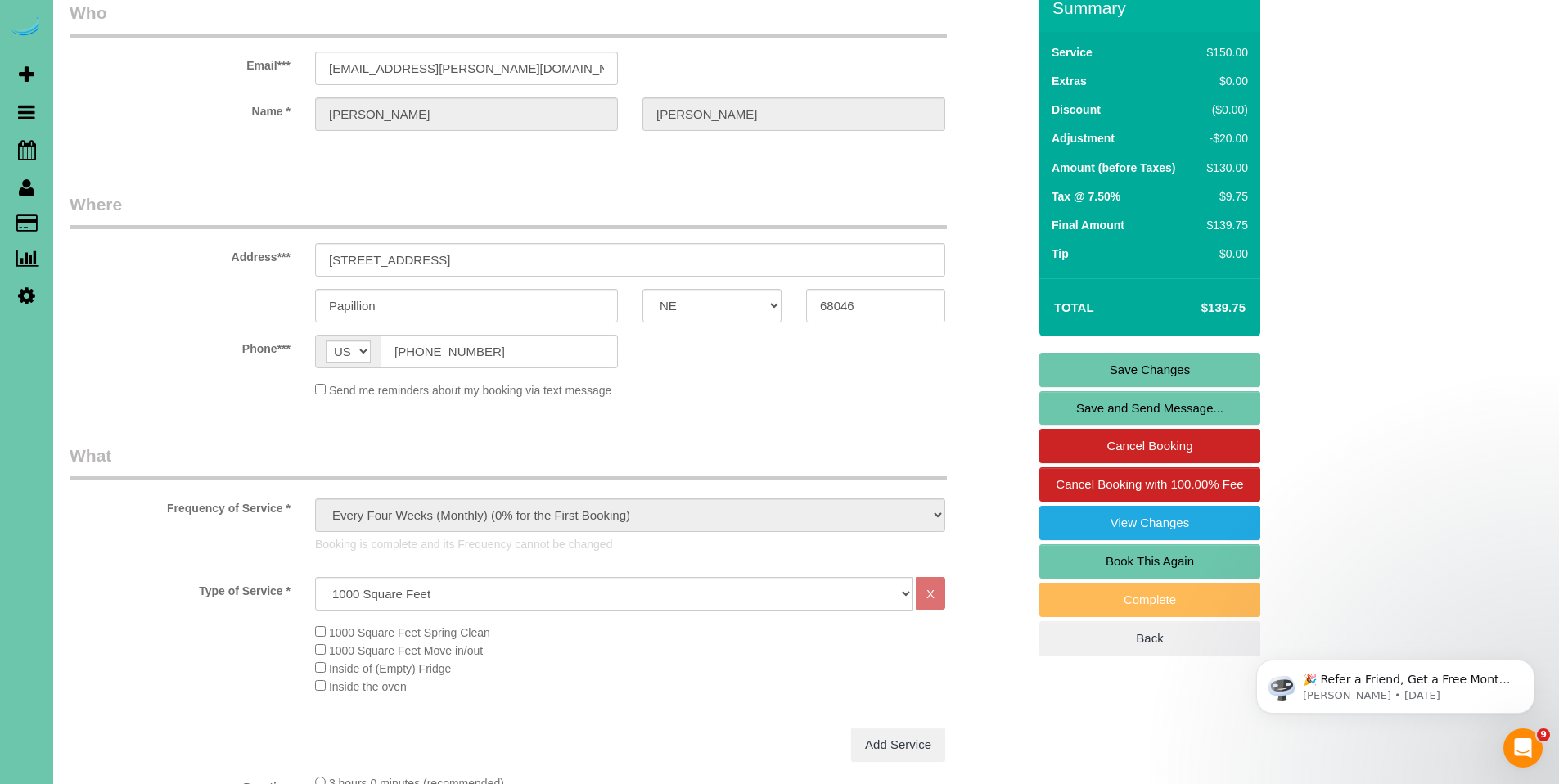
scroll to position [92, 0]
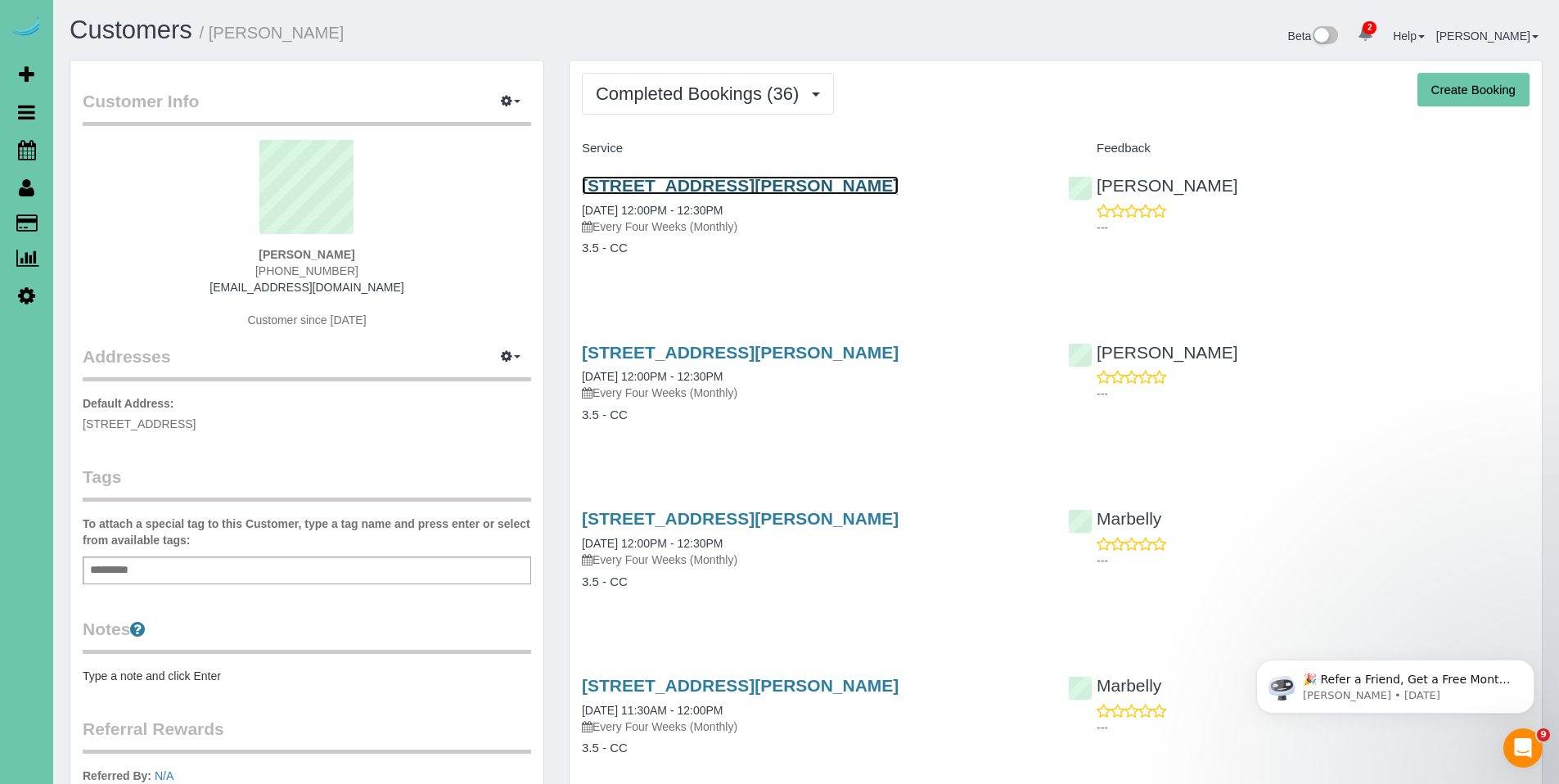
click at [693, 189] on link "[STREET_ADDRESS][PERSON_NAME]" at bounding box center [740, 184] width 317 height 18
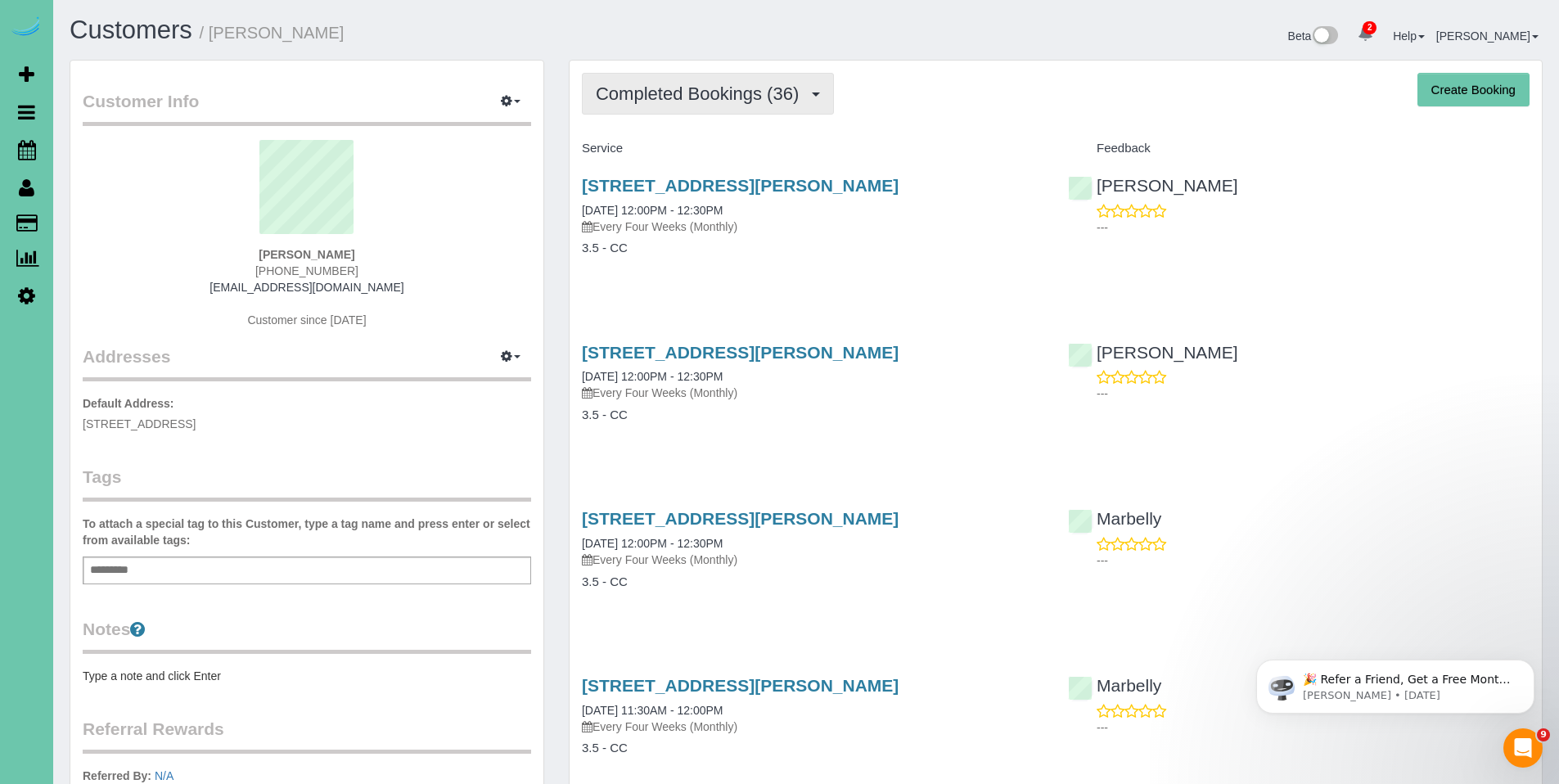
click at [728, 88] on span "Completed Bookings (36)" at bounding box center [701, 93] width 211 height 20
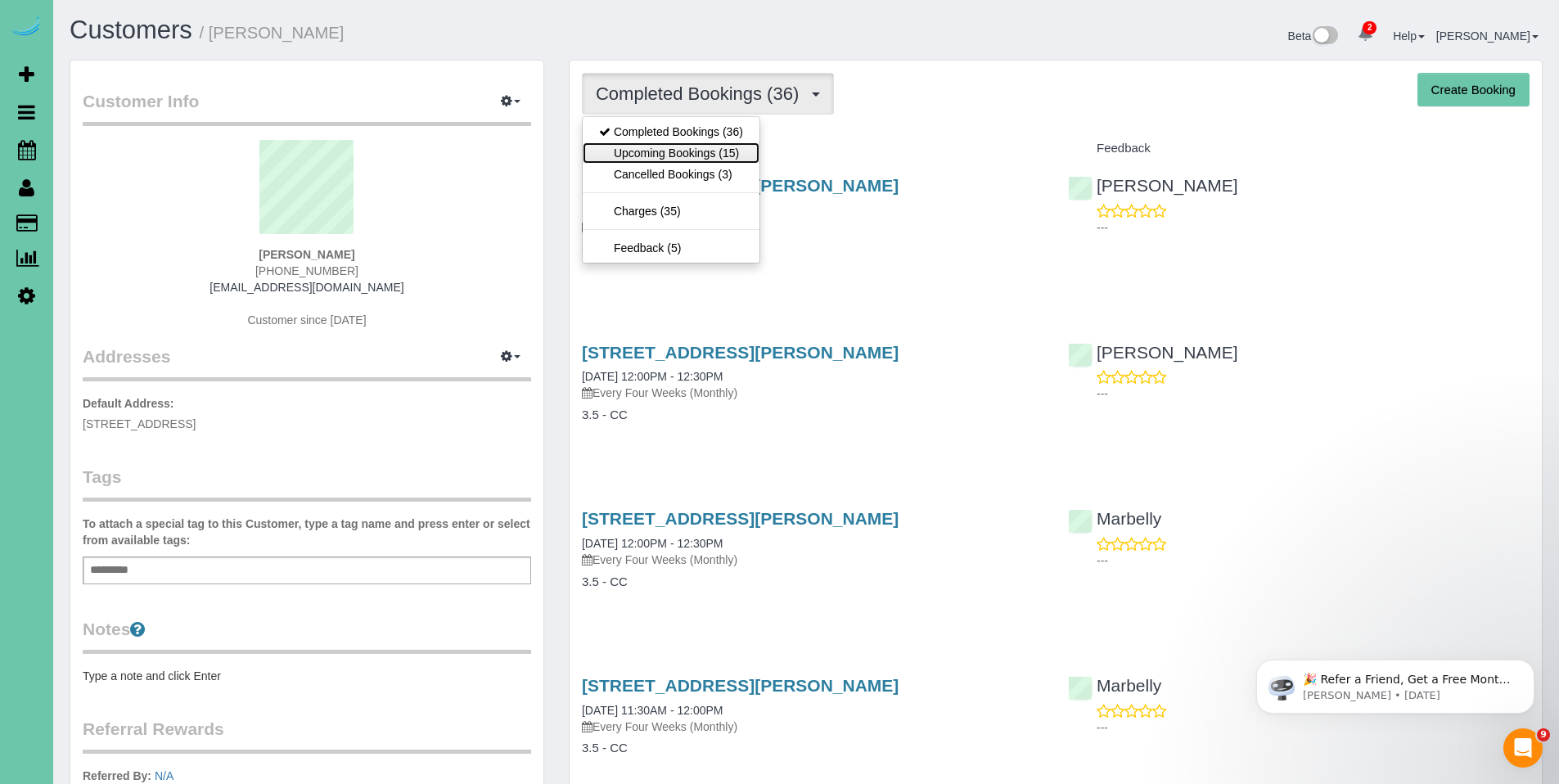
click at [675, 155] on link "Upcoming Bookings (15)" at bounding box center [670, 153] width 177 height 21
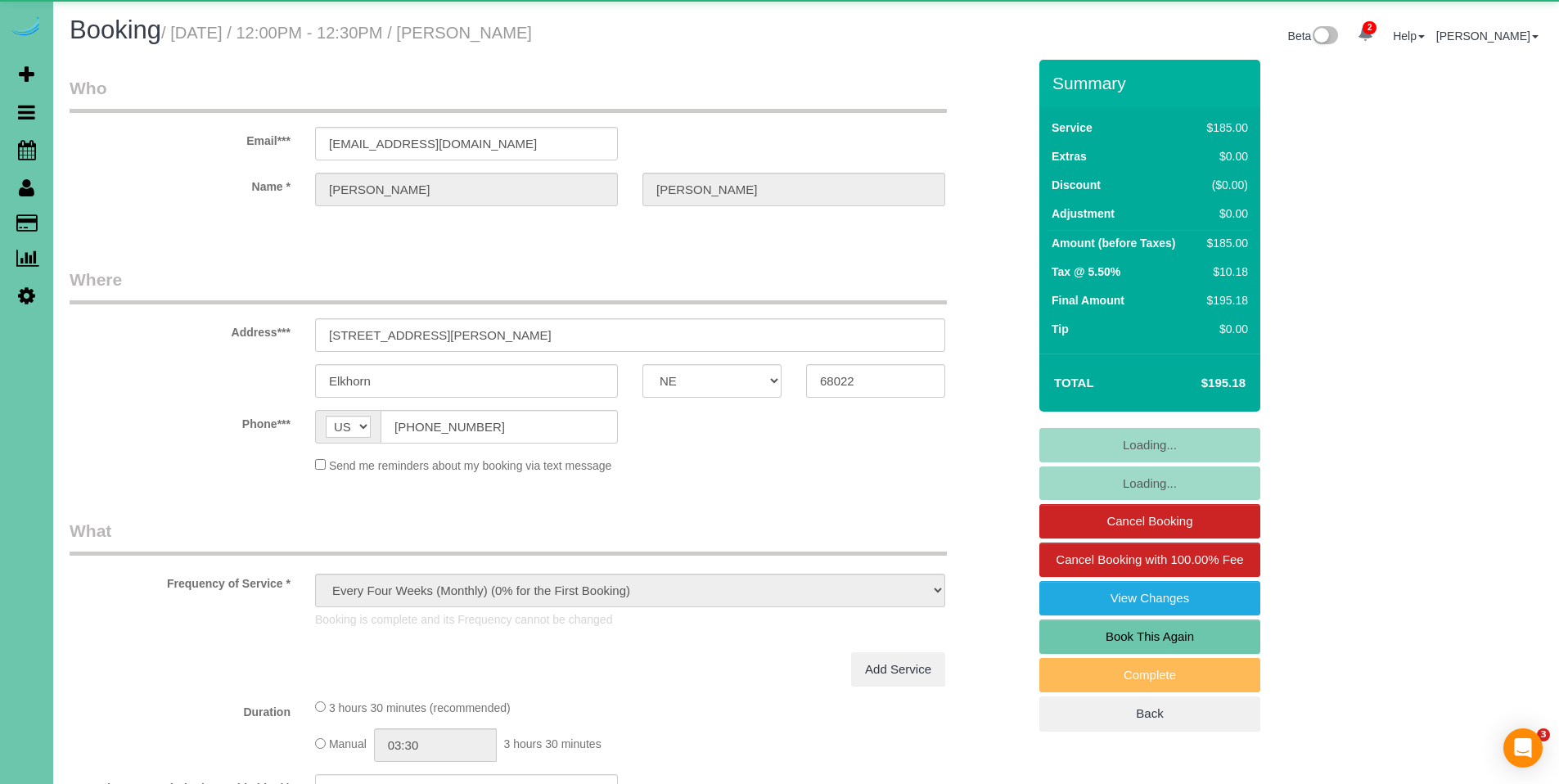
select select "NE"
select select "object:924"
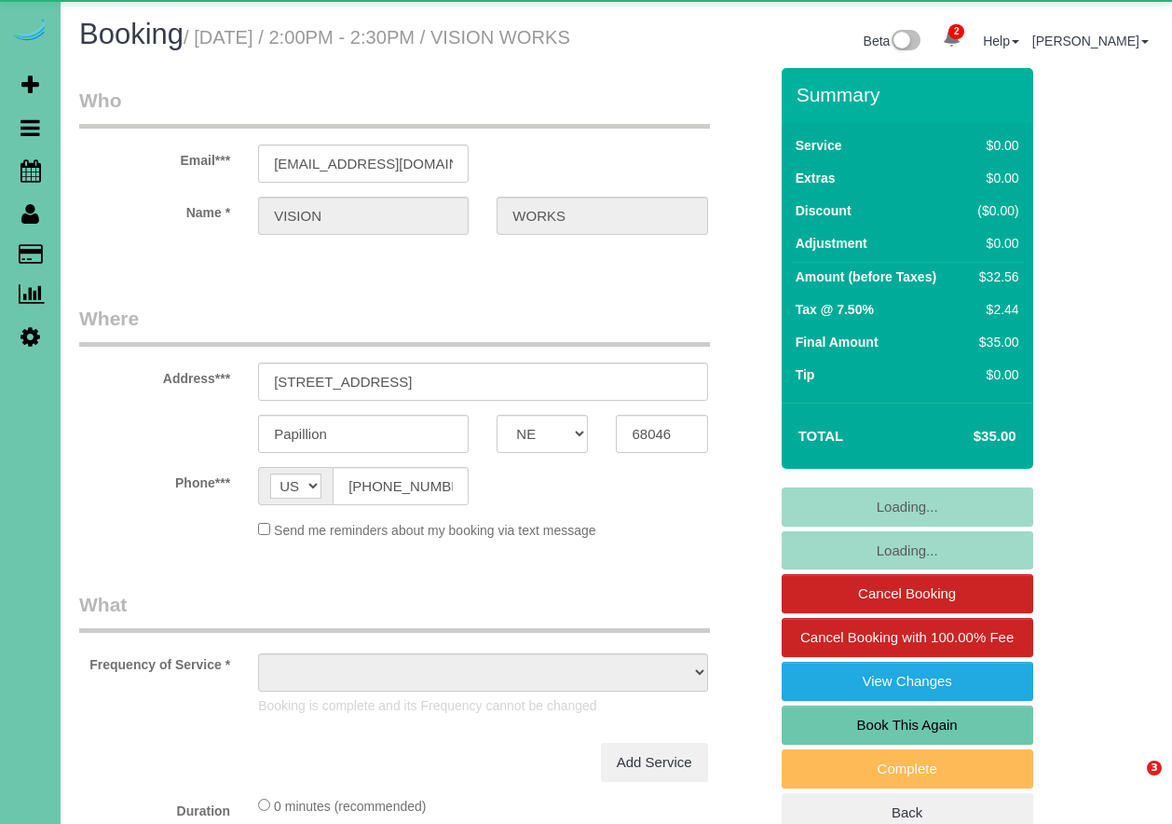
select select "NE"
select select "object:926"
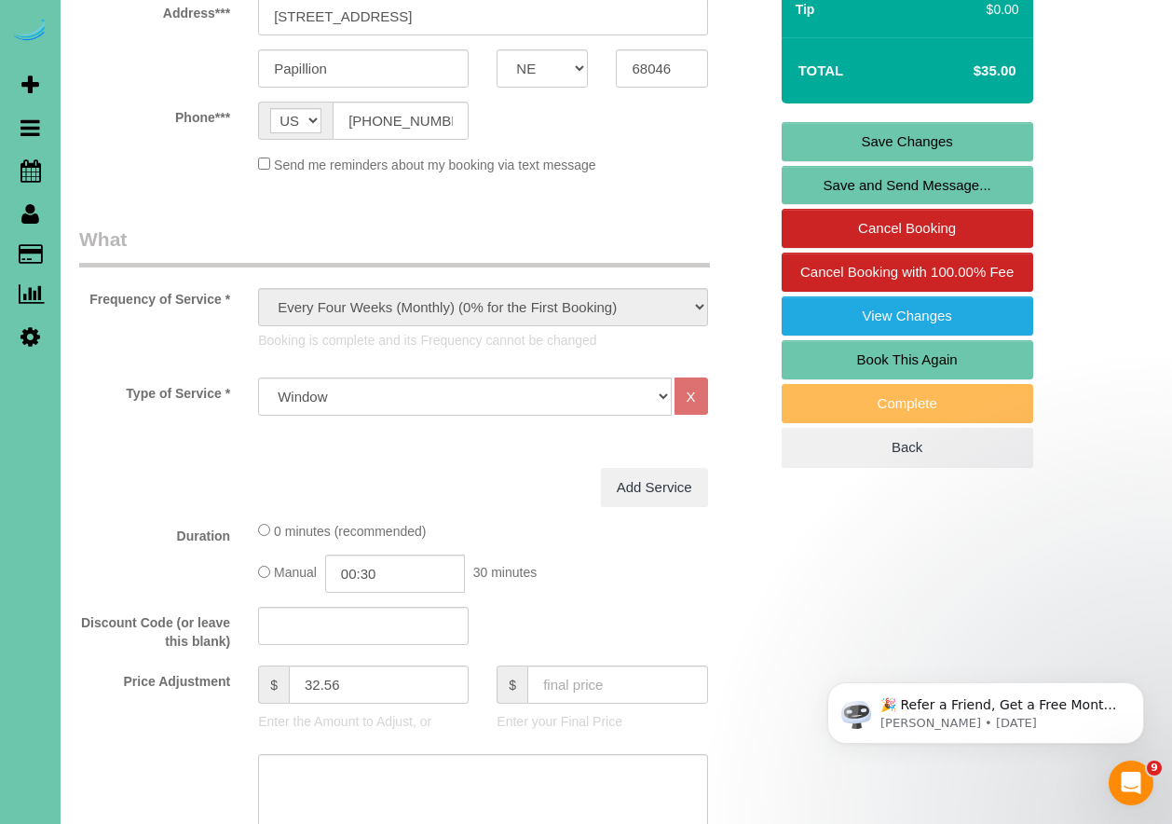
scroll to position [351, 0]
